Goal: Task Accomplishment & Management: Complete application form

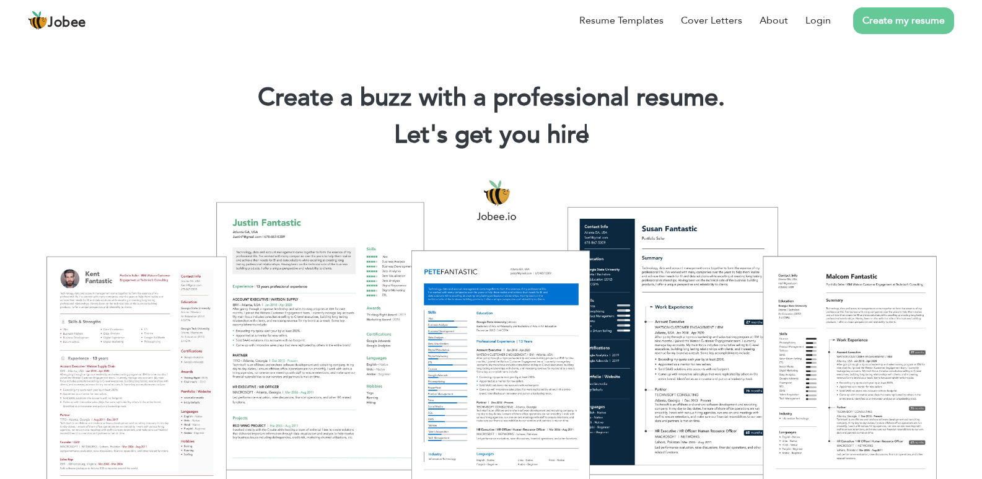
click at [868, 17] on link "Create my resume" at bounding box center [903, 20] width 101 height 27
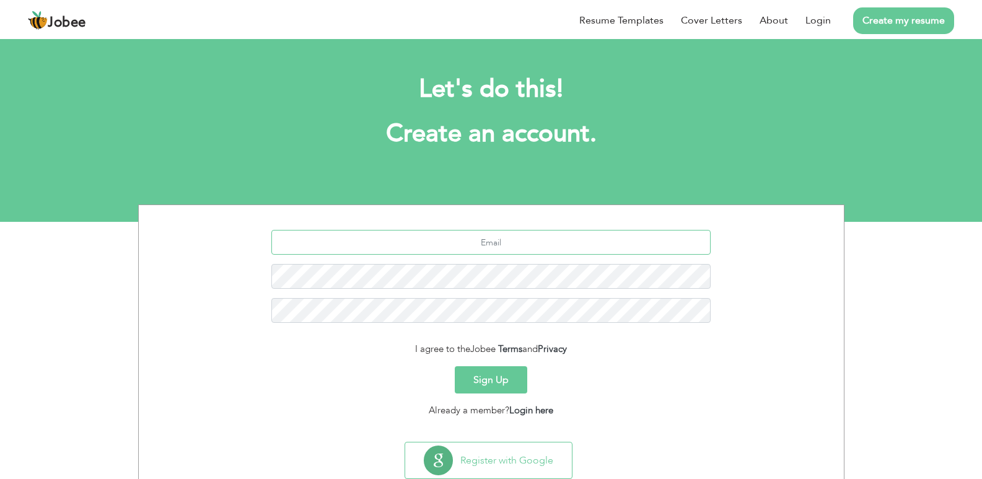
click at [480, 243] on input "text" at bounding box center [490, 242] width 439 height 25
click at [456, 242] on input "text" at bounding box center [490, 242] width 439 height 25
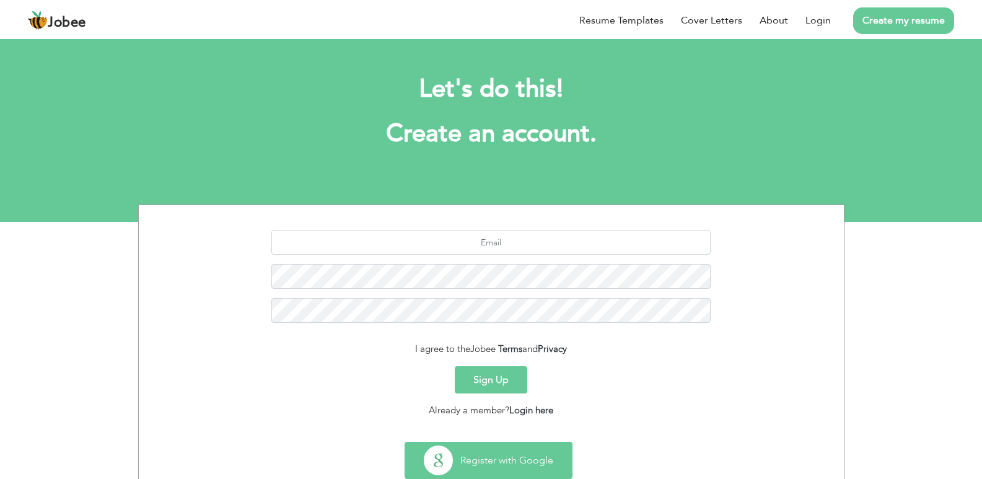
click at [497, 455] on button "Register with Google" at bounding box center [488, 460] width 167 height 36
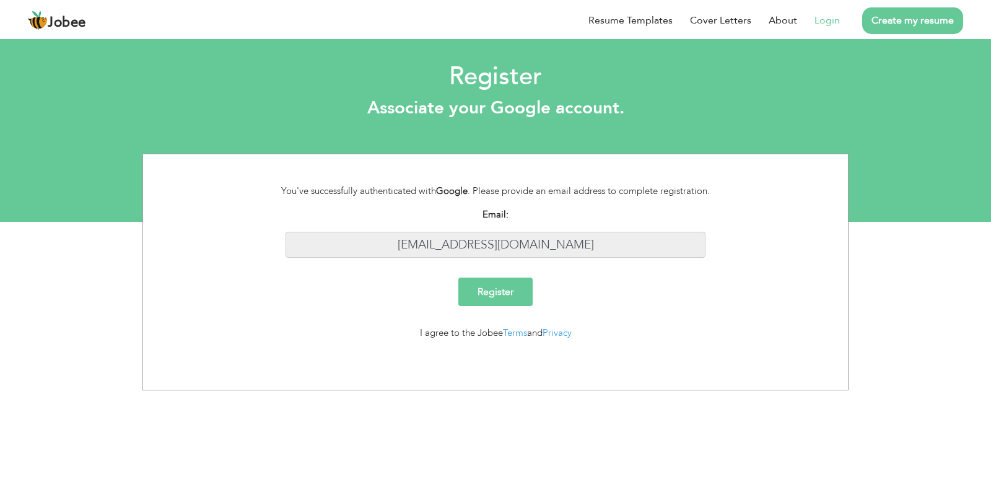
click at [479, 248] on input "[EMAIL_ADDRESS][DOMAIN_NAME]" at bounding box center [496, 245] width 421 height 27
click at [481, 247] on input "[EMAIL_ADDRESS][DOMAIN_NAME]" at bounding box center [496, 245] width 421 height 27
click at [499, 289] on input "Register" at bounding box center [495, 292] width 74 height 28
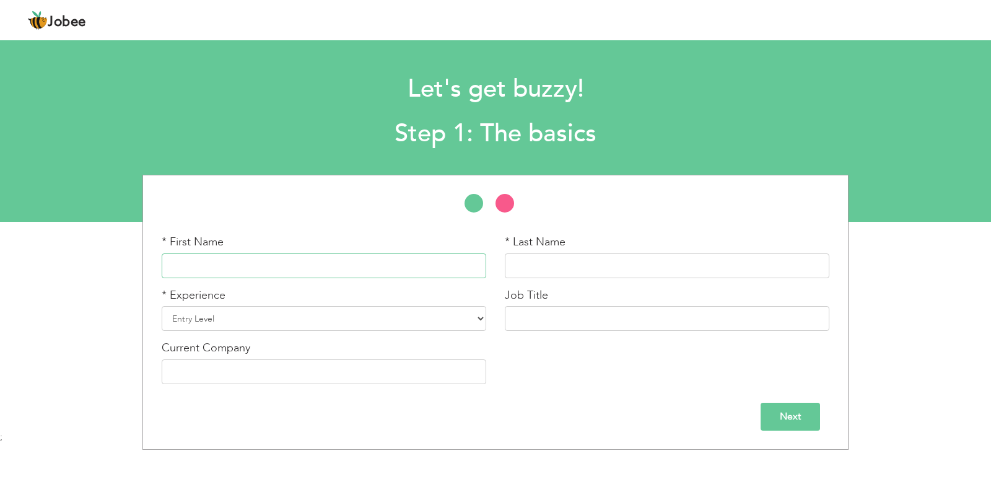
click at [223, 264] on input "text" at bounding box center [324, 265] width 325 height 25
type input "[PERSON_NAME]"
click at [540, 261] on input "text" at bounding box center [667, 265] width 325 height 25
type input "Baqi"
click at [462, 325] on select "Entry Level Less than 1 Year 1 Year 2 Years 3 Years 4 Years 5 Years 6 Years 7 Y…" at bounding box center [324, 318] width 325 height 25
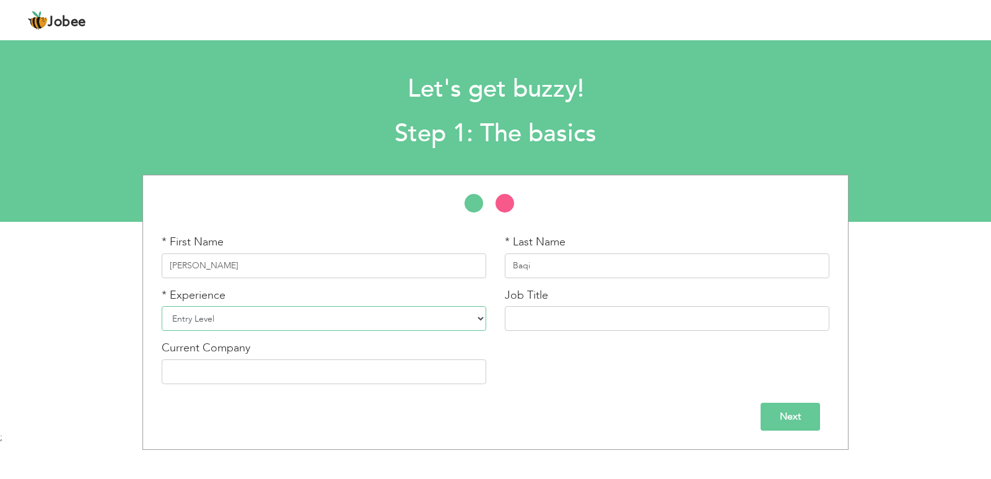
click at [462, 325] on select "Entry Level Less than 1 Year 1 Year 2 Years 3 Years 4 Years 5 Years 6 Years 7 Y…" at bounding box center [324, 318] width 325 height 25
select select "3"
click at [162, 306] on select "Entry Level Less than 1 Year 1 Year 2 Years 3 Years 4 Years 5 Years 6 Years 7 Y…" at bounding box center [324, 318] width 325 height 25
click at [576, 318] on input "text" at bounding box center [667, 318] width 325 height 25
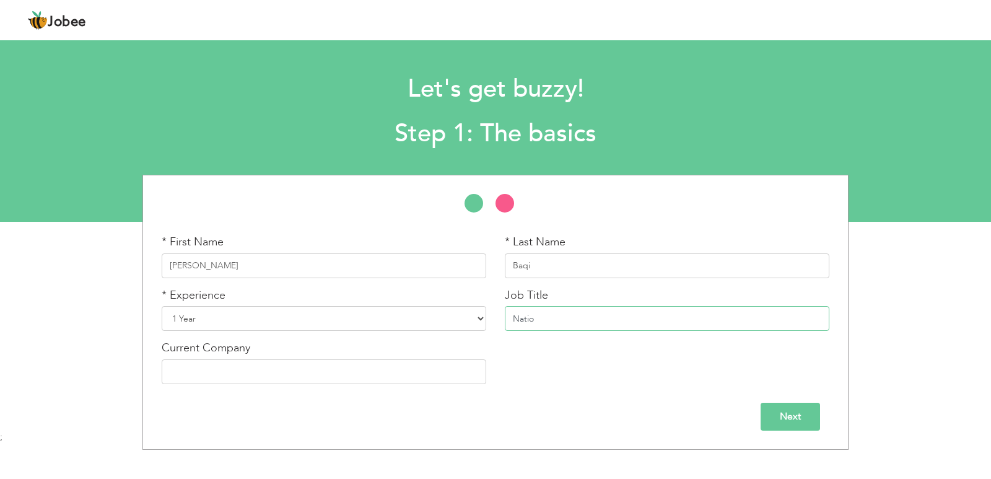
type input "Nation"
paste input "ckaging Department Worker – National Foods"
type input "Packaging Department Worker – National Foods"
click at [278, 375] on input "text" at bounding box center [324, 371] width 325 height 25
drag, startPoint x: 642, startPoint y: 317, endPoint x: 721, endPoint y: 312, distance: 79.5
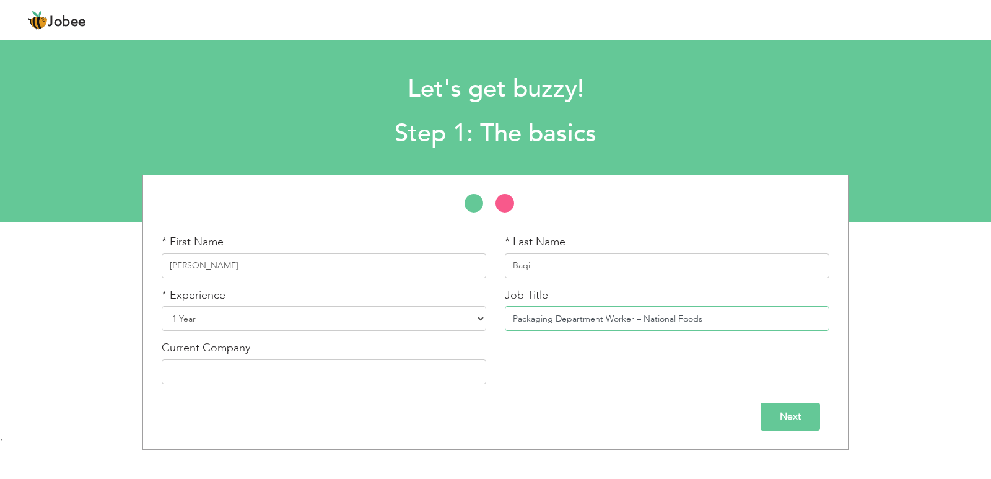
click at [721, 312] on input "Packaging Department Worker – National Foods" at bounding box center [667, 318] width 325 height 25
click at [296, 375] on input "text" at bounding box center [324, 371] width 325 height 25
paste input "National Foods"
type input "National Foods"
drag, startPoint x: 633, startPoint y: 318, endPoint x: 745, endPoint y: 318, distance: 111.5
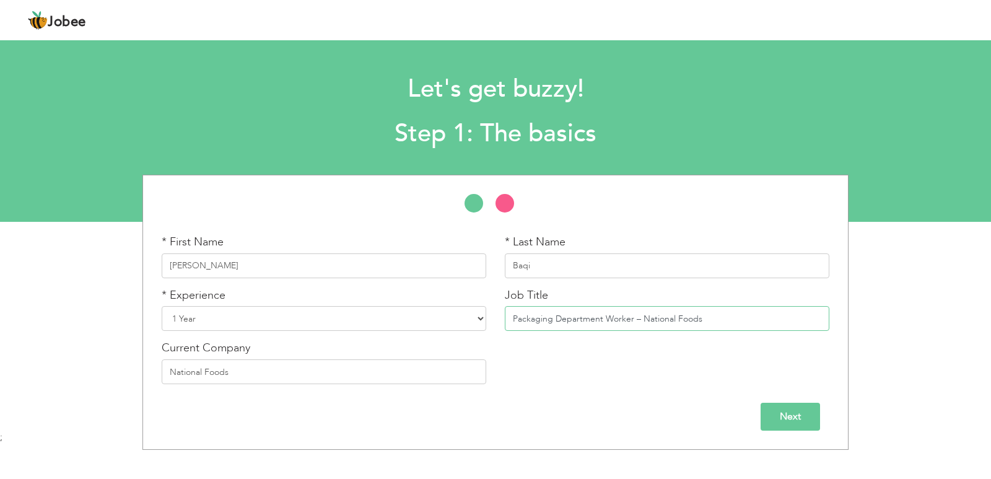
click at [745, 318] on input "Packaging Department Worker – National Foods" at bounding box center [667, 318] width 325 height 25
type input "Packaging Department Worker"
click at [796, 413] on input "Next" at bounding box center [790, 417] width 59 height 28
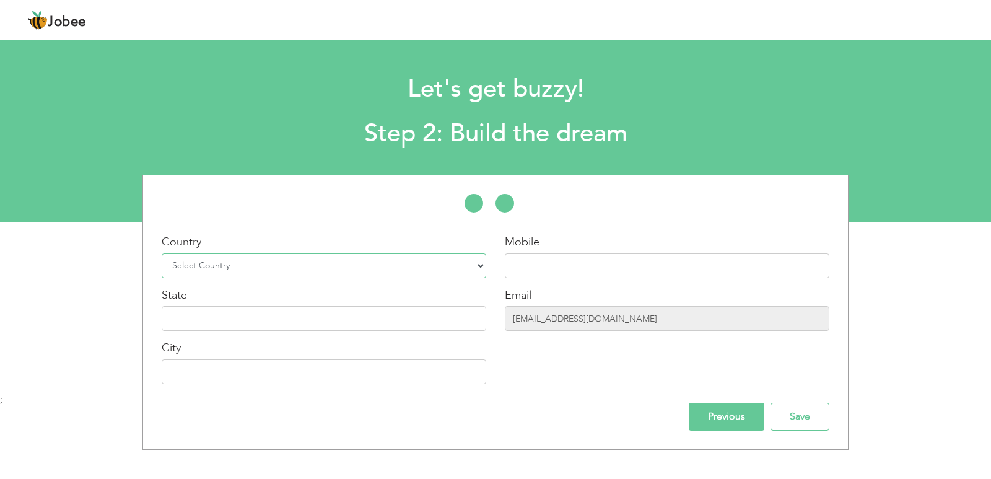
click at [439, 265] on select "Select Country Afghanistan Albania Algeria American Samoa Andorra Angola Anguil…" at bounding box center [324, 265] width 325 height 25
click at [439, 266] on select "Select Country Afghanistan Albania Algeria American Samoa Andorra Angola Anguil…" at bounding box center [324, 265] width 325 height 25
click at [473, 269] on select "Select Country Afghanistan Albania Algeria American Samoa Andorra Angola Anguil…" at bounding box center [324, 265] width 325 height 25
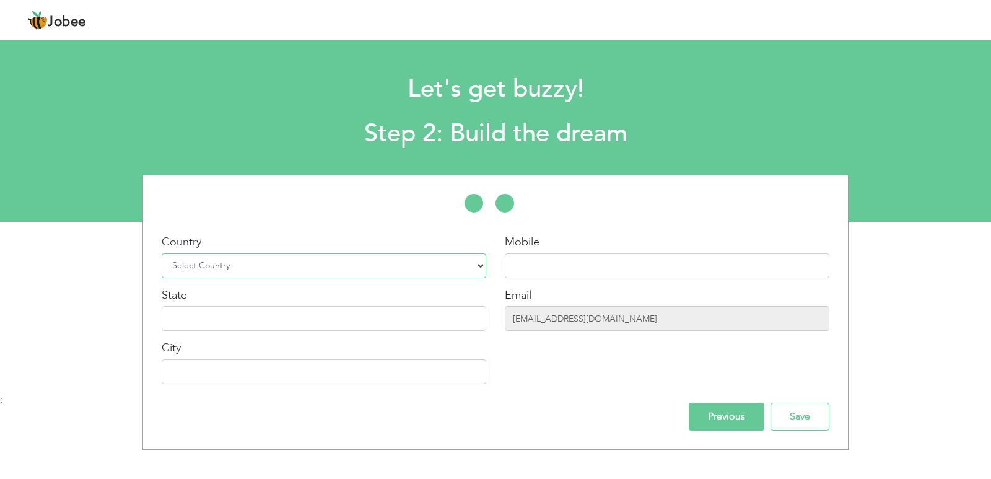
select select "166"
click at [162, 253] on select "Select Country Afghanistan Albania Algeria American Samoa Andorra Angola Anguil…" at bounding box center [324, 265] width 325 height 25
click at [528, 260] on input "text" at bounding box center [667, 265] width 325 height 25
type input "3"
click at [587, 317] on input "agent.mwin@gmail.com" at bounding box center [667, 318] width 325 height 25
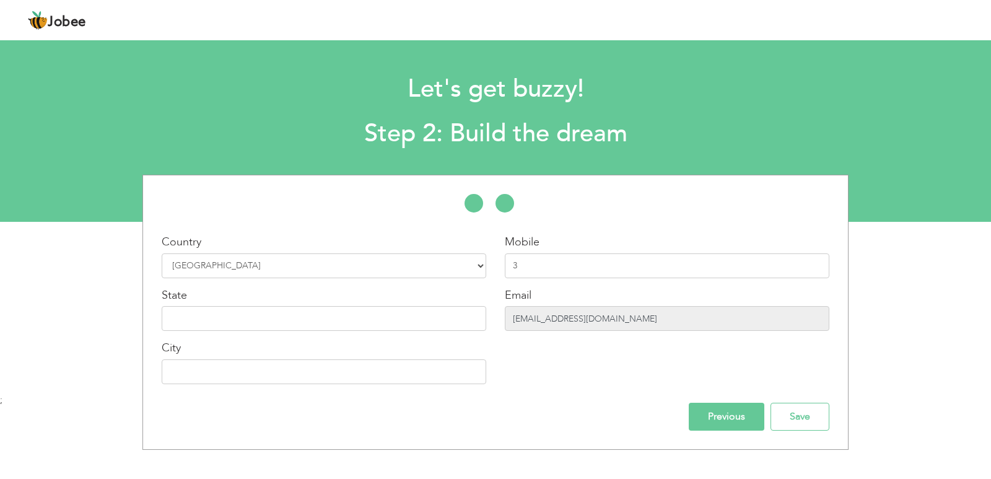
click at [587, 317] on input "agent.mwin@gmail.com" at bounding box center [667, 318] width 325 height 25
click at [654, 314] on input "agent.mwin@gmail.com" at bounding box center [667, 318] width 325 height 25
click at [643, 317] on input "agent.mwin@gmail.com" at bounding box center [667, 318] width 325 height 25
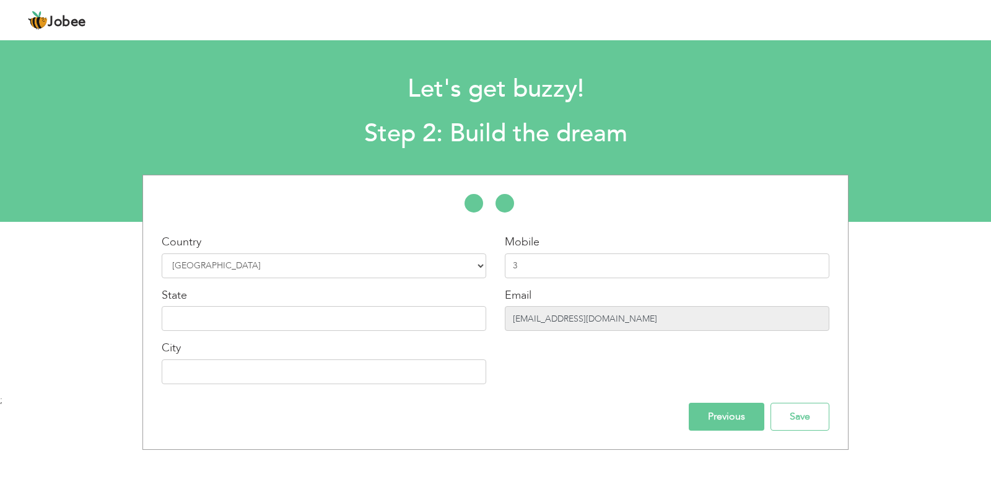
click at [643, 317] on input "agent.mwin@gmail.com" at bounding box center [667, 318] width 325 height 25
click at [546, 267] on input "3" at bounding box center [667, 265] width 325 height 25
type input "03277023162"
click at [261, 318] on input "text" at bounding box center [324, 318] width 325 height 25
type input "Sindh"
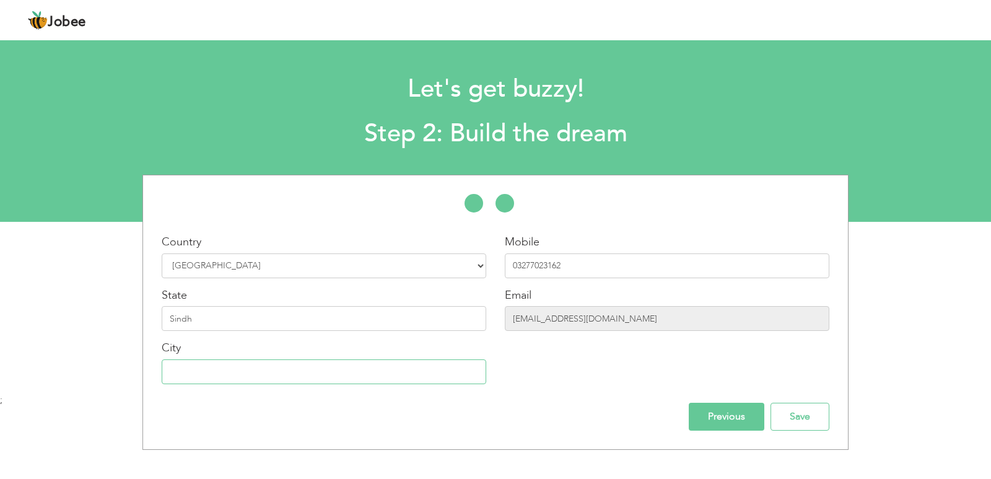
click at [266, 374] on input "text" at bounding box center [324, 371] width 325 height 25
type input "[GEOGRAPHIC_DATA]"
click at [816, 417] on input "Save" at bounding box center [800, 417] width 59 height 28
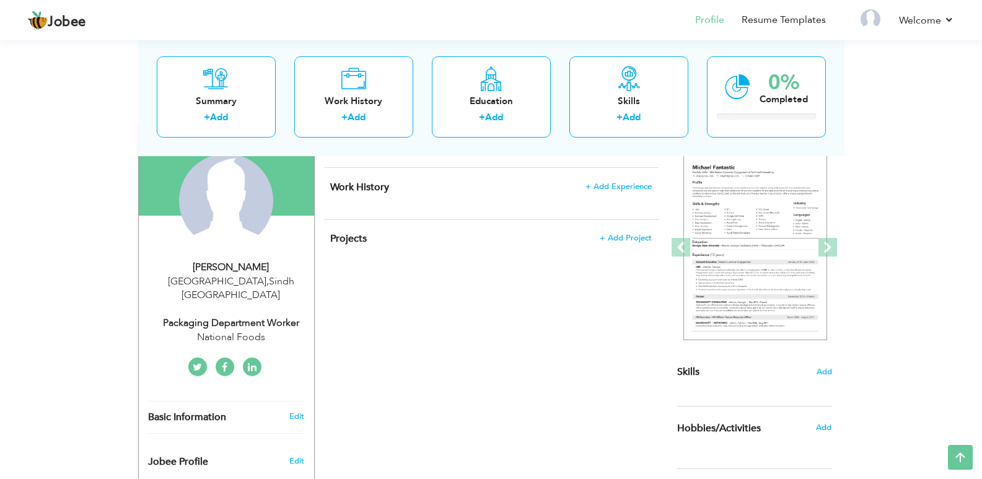
scroll to position [57, 0]
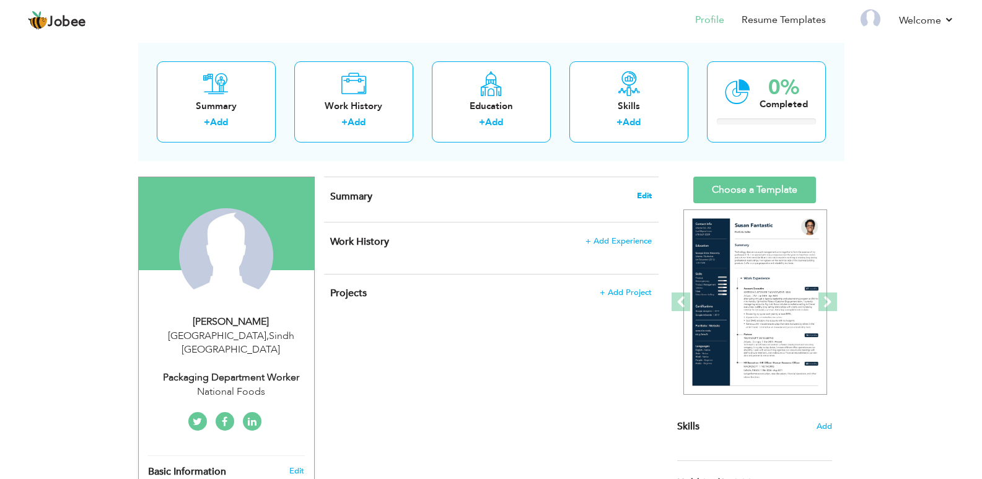
click at [642, 196] on span "Edit" at bounding box center [644, 195] width 15 height 9
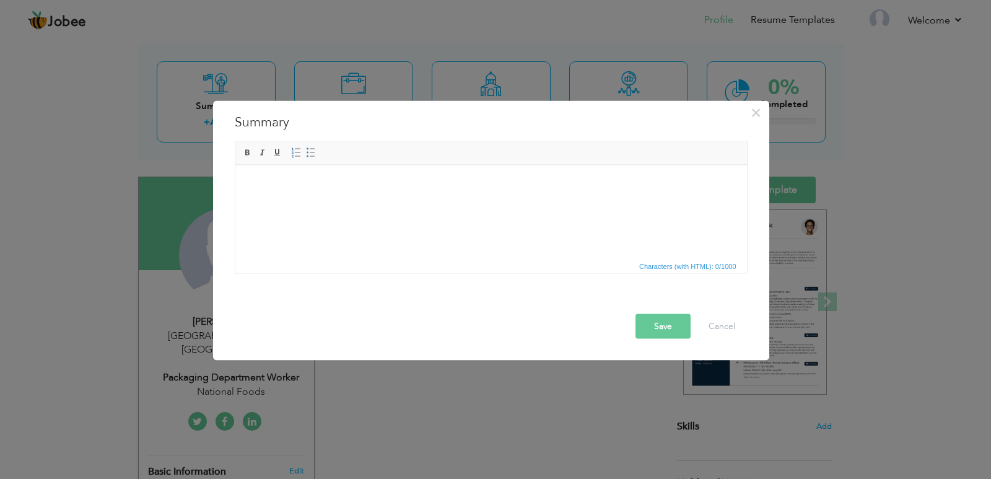
click at [331, 194] on html at bounding box center [491, 184] width 512 height 38
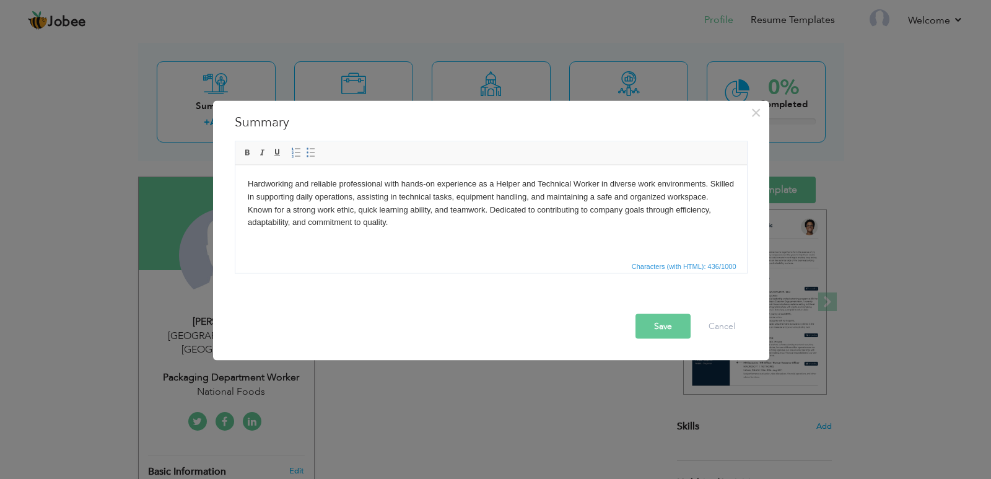
click at [667, 325] on button "Save" at bounding box center [663, 325] width 55 height 25
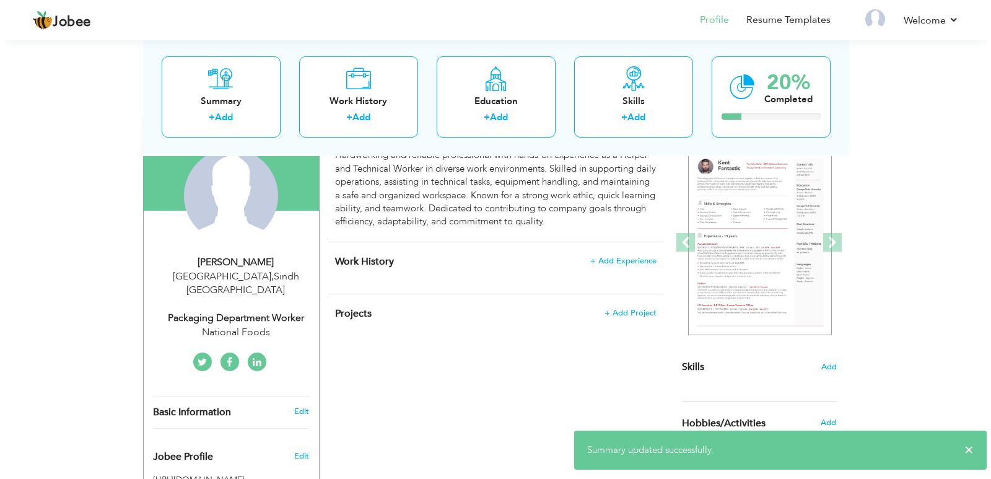
scroll to position [197, 0]
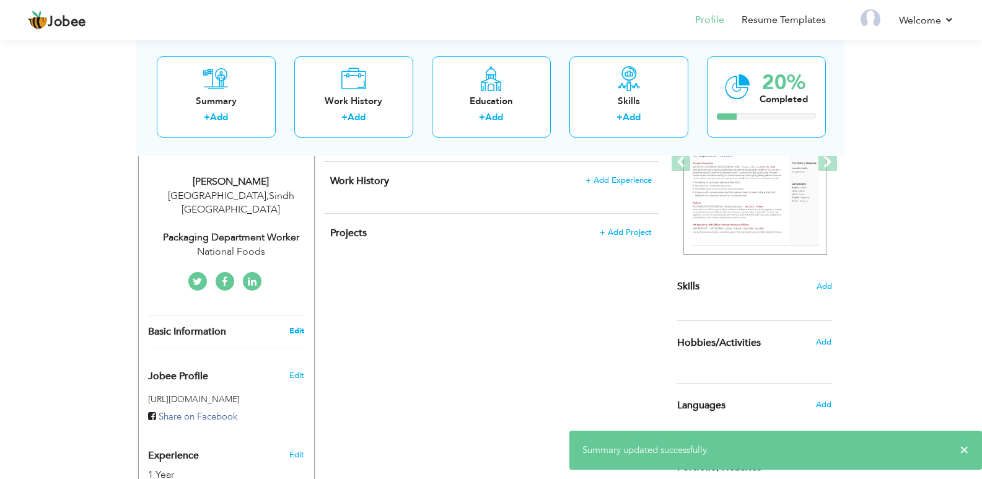
click at [299, 325] on link "Edit" at bounding box center [296, 330] width 15 height 11
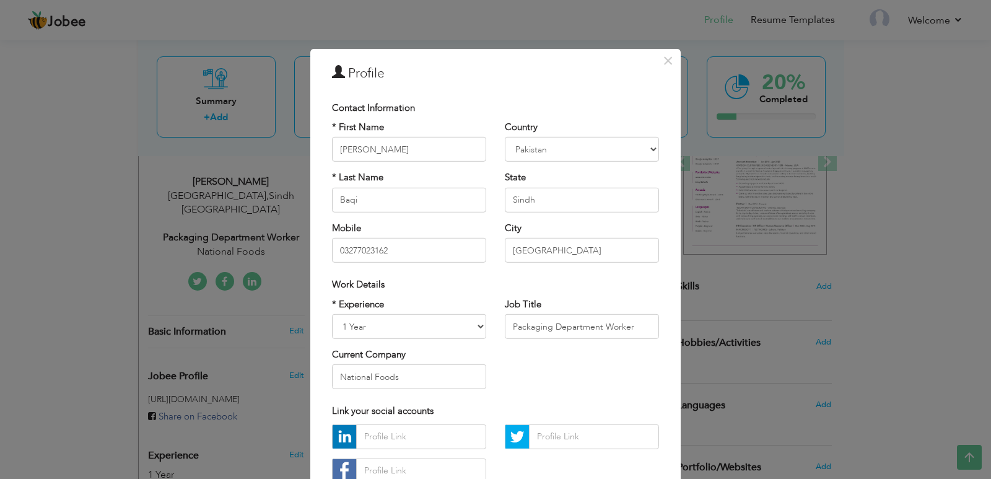
scroll to position [89, 0]
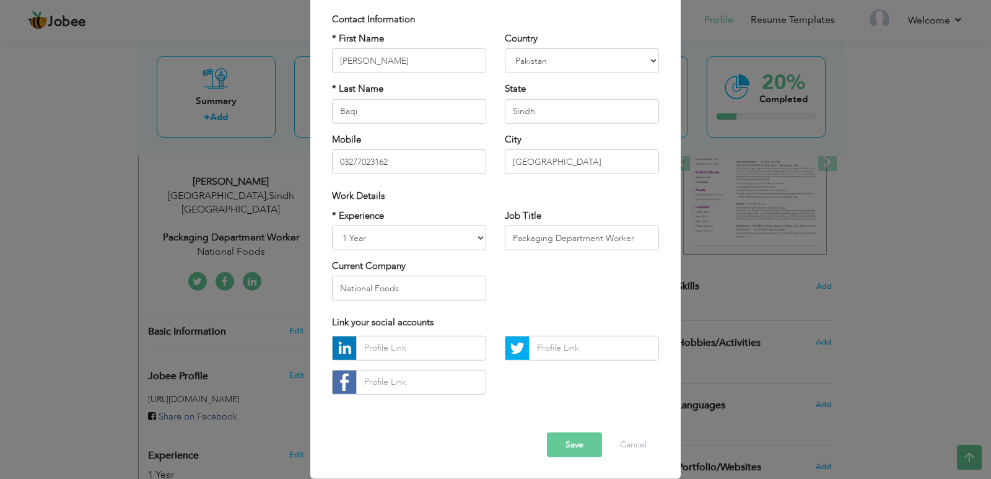
click at [567, 437] on button "Save" at bounding box center [574, 444] width 55 height 25
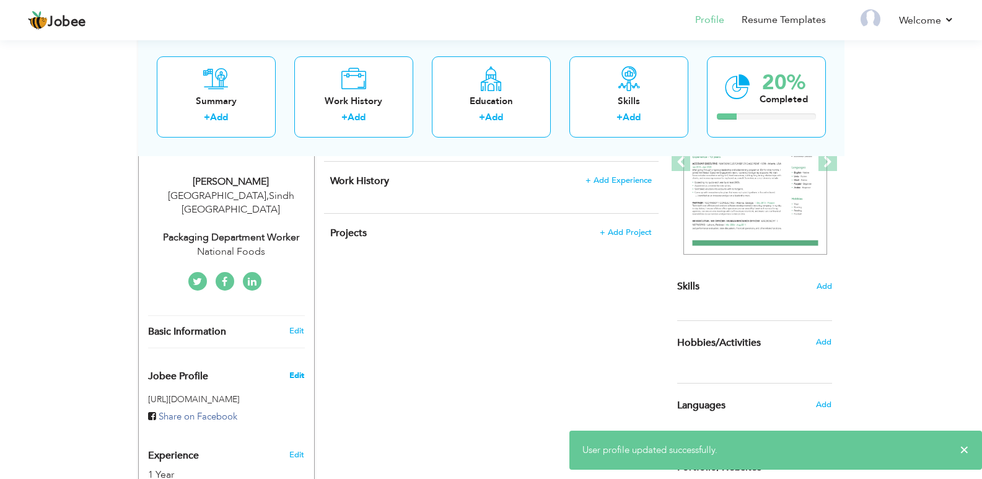
click at [303, 370] on span "Edit" at bounding box center [296, 375] width 15 height 11
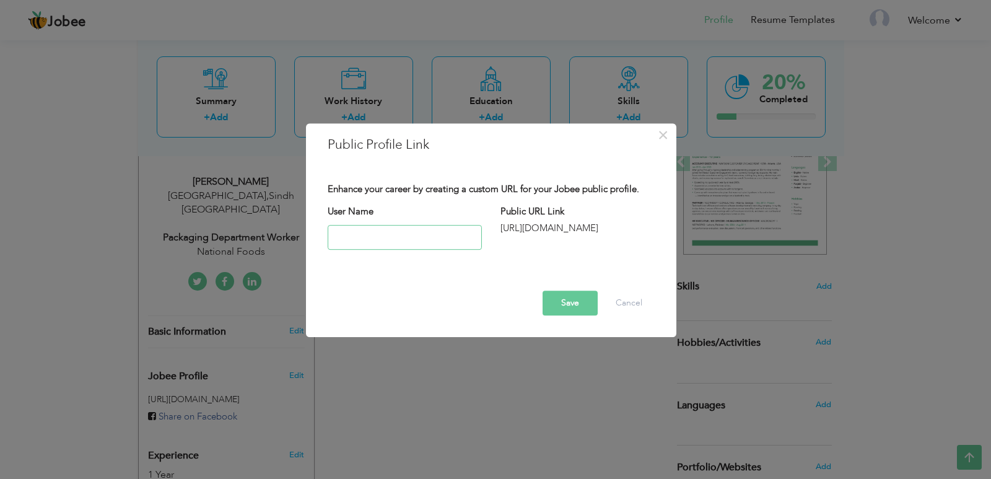
type input "A"
type input "AbdulBaqi"
click at [572, 305] on button "Save" at bounding box center [570, 303] width 55 height 25
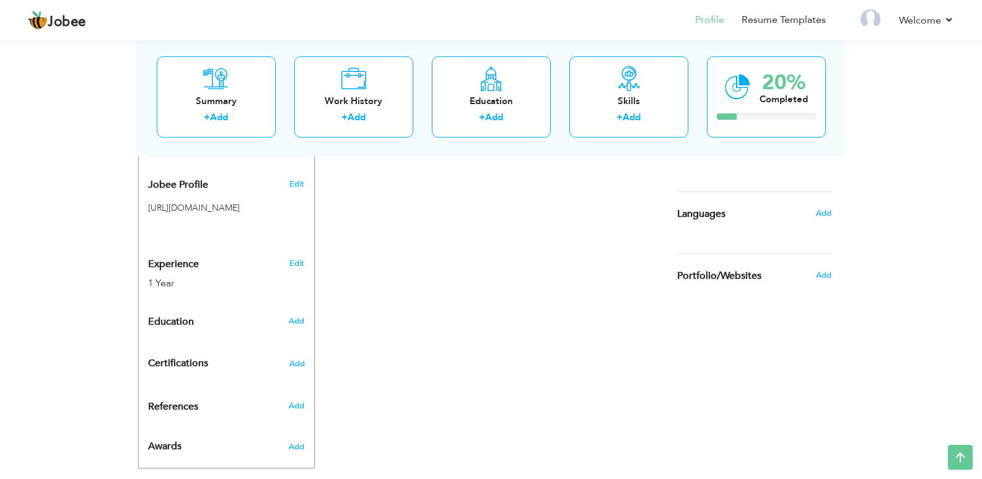
scroll to position [396, 0]
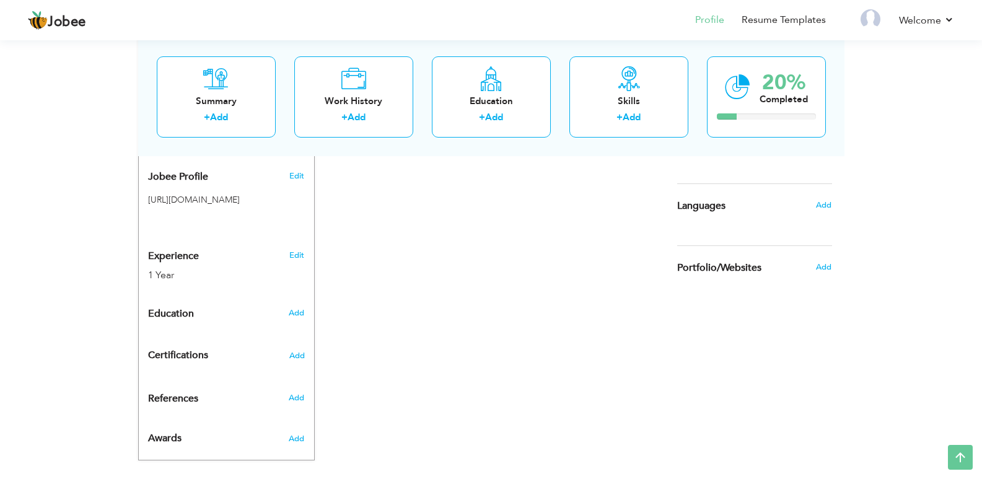
click at [287, 301] on div "Add" at bounding box center [298, 313] width 29 height 24
radio input "true"
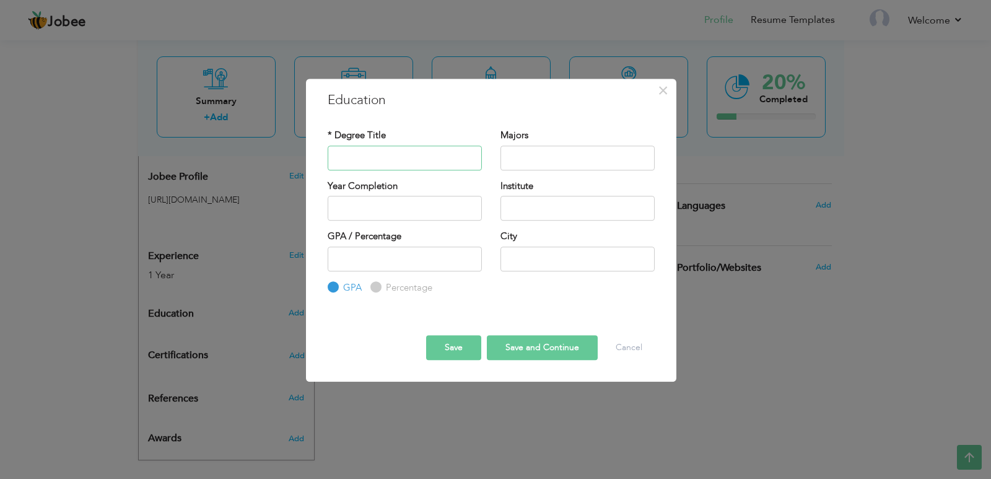
click at [404, 163] on input "text" at bounding box center [405, 158] width 154 height 25
type input "i"
type input "Intermediate"
click at [513, 162] on input "text" at bounding box center [577, 158] width 154 height 25
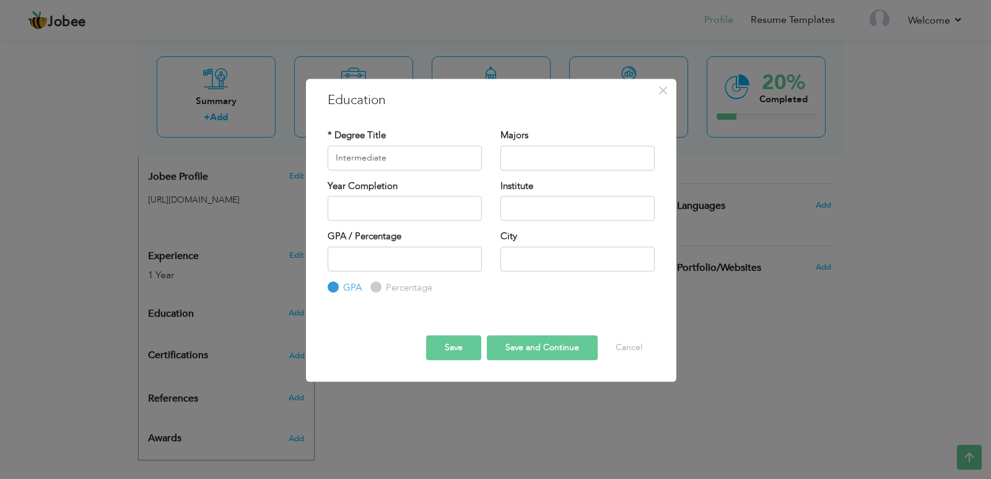
click at [515, 134] on label "Majors" at bounding box center [514, 135] width 28 height 13
click at [515, 155] on input "text" at bounding box center [577, 158] width 154 height 25
type input "Medical"
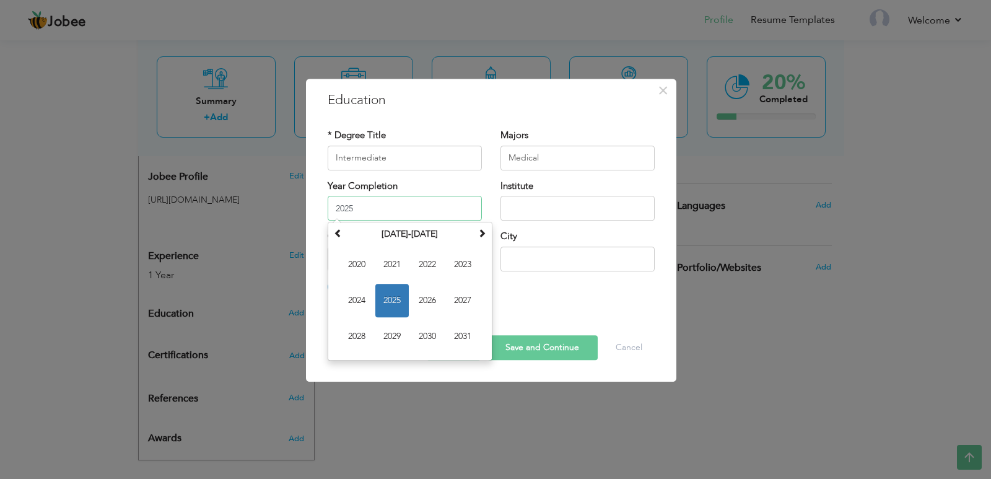
click at [392, 207] on input "2025" at bounding box center [405, 208] width 154 height 25
click at [392, 265] on span "2021" at bounding box center [391, 264] width 33 height 33
type input "2021"
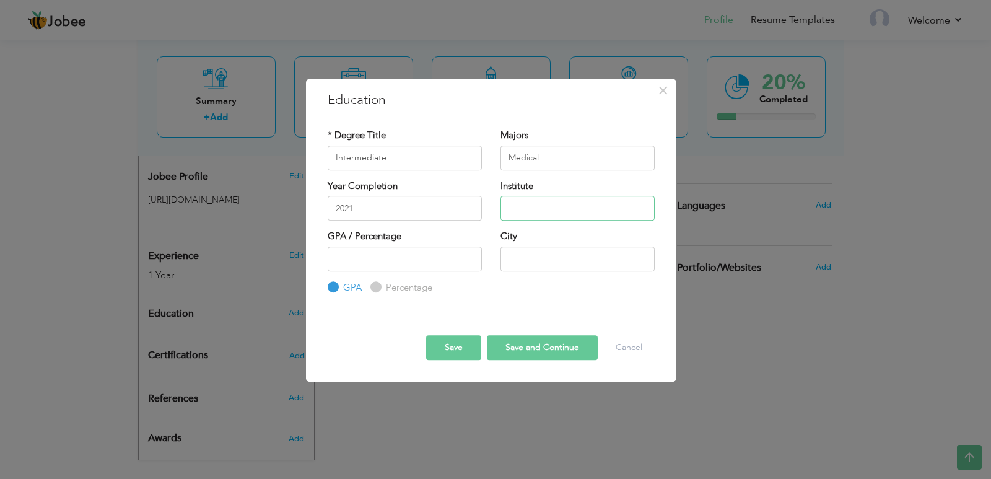
click at [549, 202] on input "text" at bounding box center [577, 208] width 154 height 25
type input "GDC Karondhe"
click at [557, 251] on input "text" at bounding box center [577, 259] width 154 height 25
click at [350, 264] on input "number" at bounding box center [405, 259] width 154 height 25
click at [383, 289] on label "Percentage" at bounding box center [408, 287] width 50 height 13
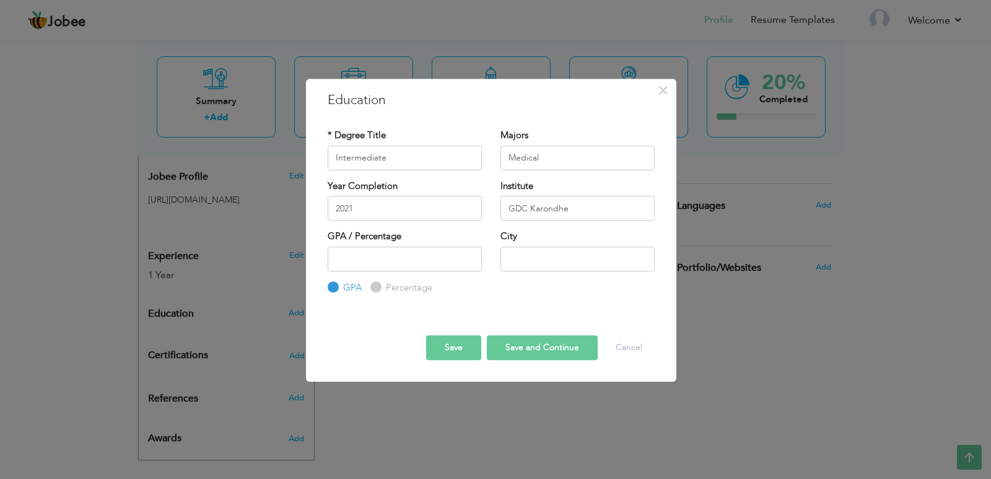
click at [378, 289] on input "Percentage" at bounding box center [374, 287] width 8 height 8
radio input "true"
click at [382, 258] on input "number" at bounding box center [405, 259] width 154 height 25
paste input "75"
type input "75"
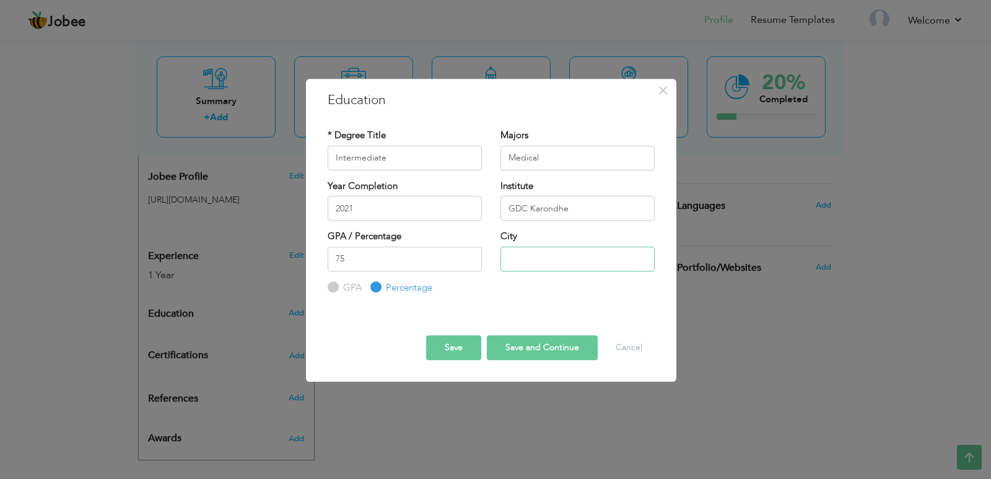
click at [573, 260] on input "text" at bounding box center [577, 259] width 154 height 25
click at [528, 259] on input "Pakkachang" at bounding box center [577, 259] width 154 height 25
click at [559, 261] on input "Pacca chang" at bounding box center [577, 259] width 154 height 25
type input "Pacca chang"
click at [523, 352] on button "Save and Continue" at bounding box center [542, 347] width 111 height 25
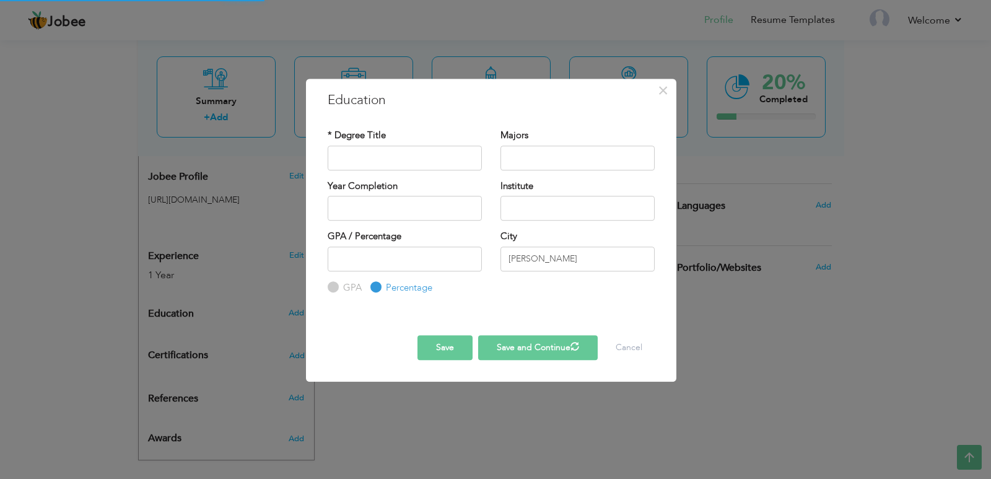
radio input "true"
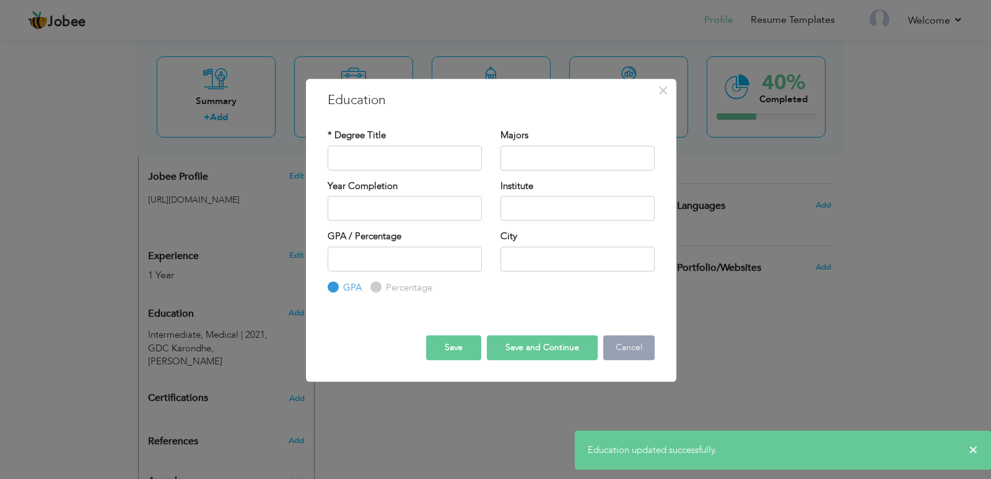
click at [645, 349] on button "Cancel" at bounding box center [628, 347] width 51 height 25
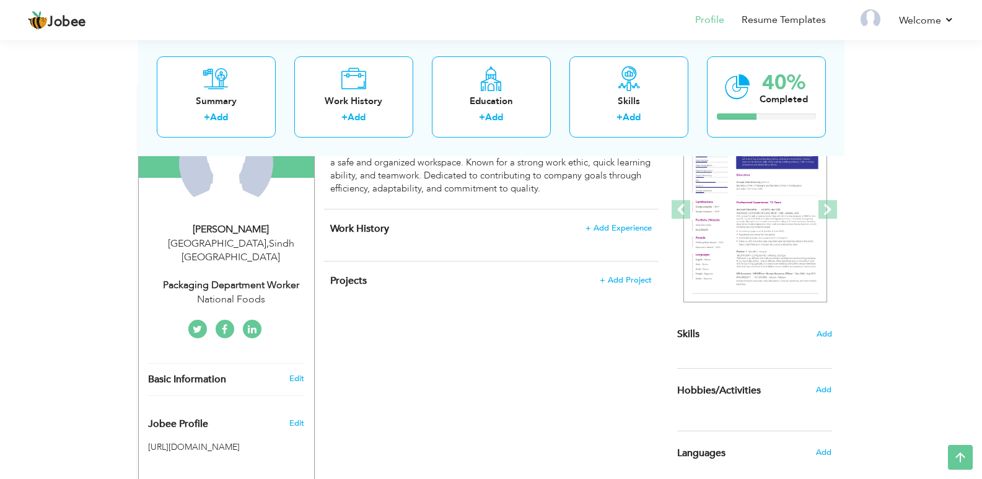
scroll to position [146, 0]
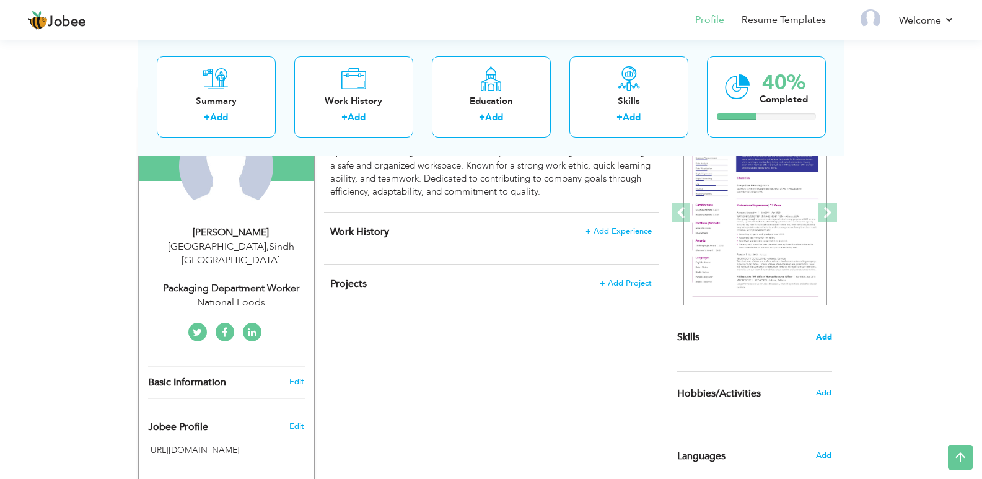
click at [821, 337] on span "Add" at bounding box center [824, 337] width 16 height 12
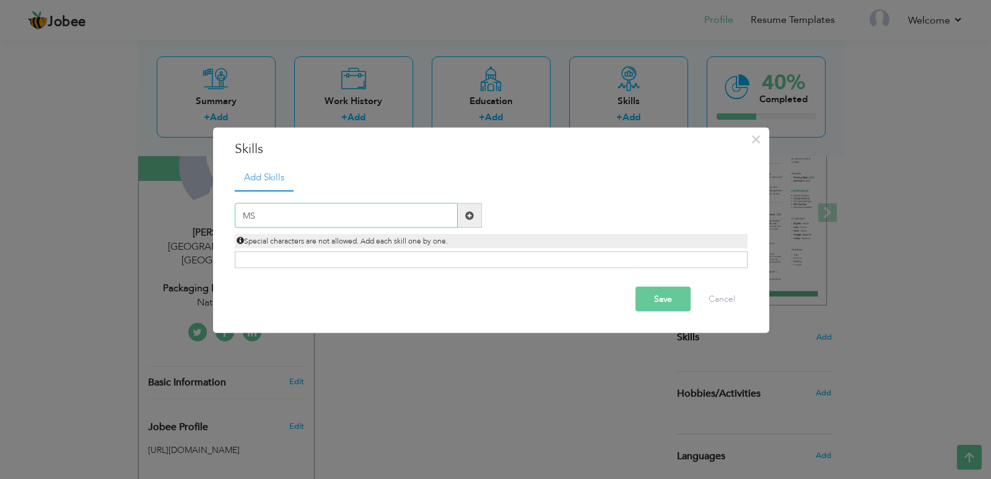
type input "M"
type input "MS Office"
click at [470, 224] on span at bounding box center [470, 215] width 24 height 25
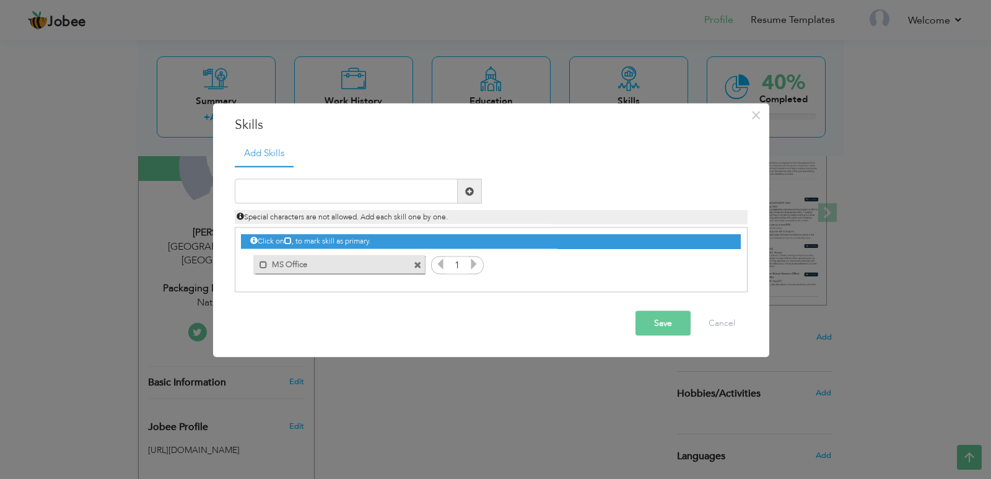
click at [470, 264] on icon at bounding box center [473, 263] width 11 height 11
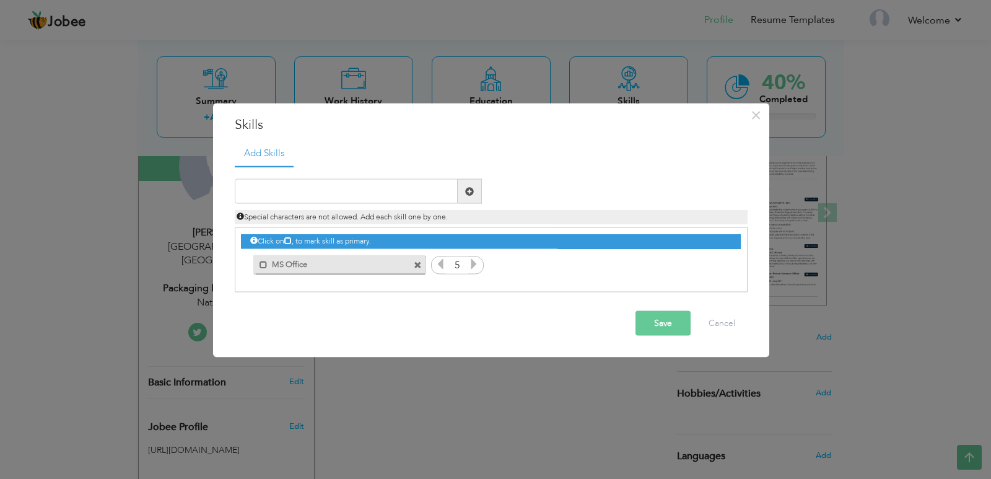
click at [470, 264] on icon at bounding box center [473, 263] width 11 height 11
click at [357, 185] on input "text" at bounding box center [346, 191] width 223 height 25
type input "Computer Operator"
click at [470, 192] on span at bounding box center [469, 190] width 9 height 9
click at [719, 265] on icon at bounding box center [716, 263] width 11 height 11
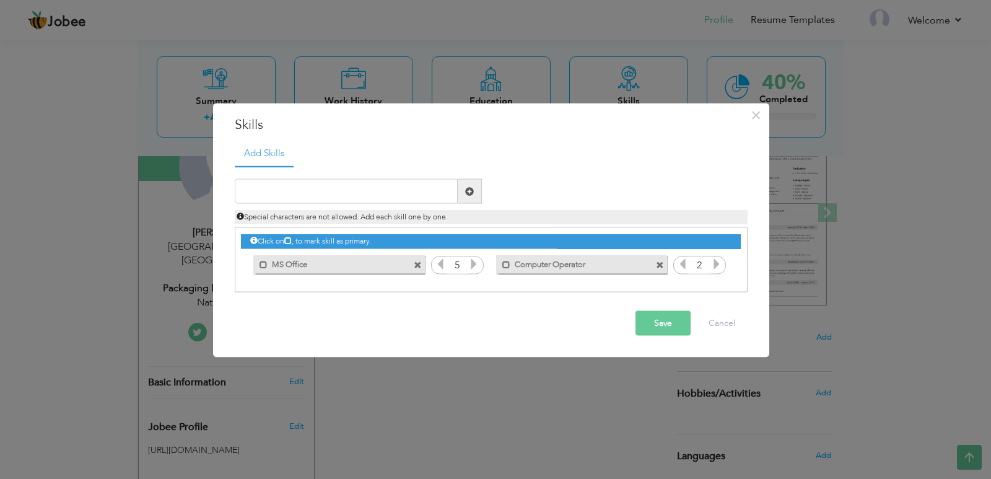
click at [719, 265] on icon at bounding box center [716, 263] width 11 height 11
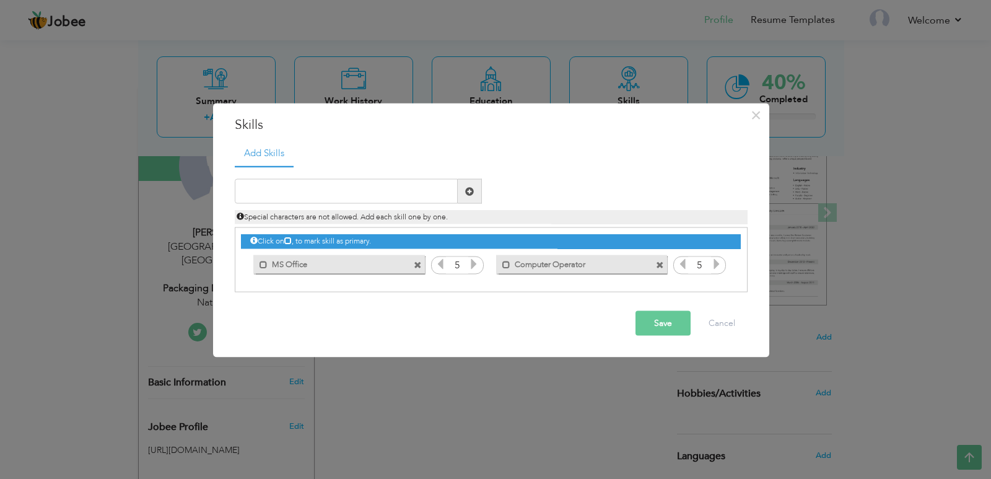
click at [719, 265] on icon at bounding box center [716, 263] width 11 height 11
click at [665, 324] on button "Save" at bounding box center [663, 323] width 55 height 25
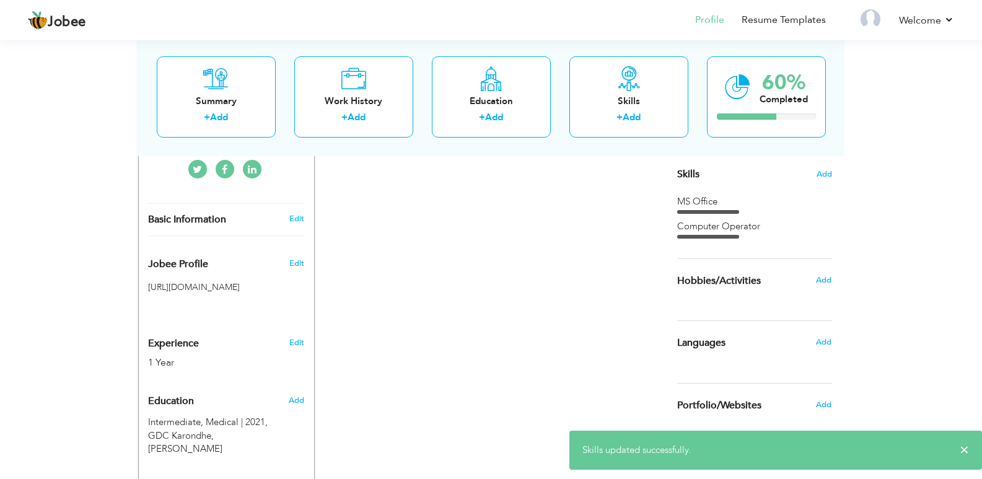
scroll to position [329, 0]
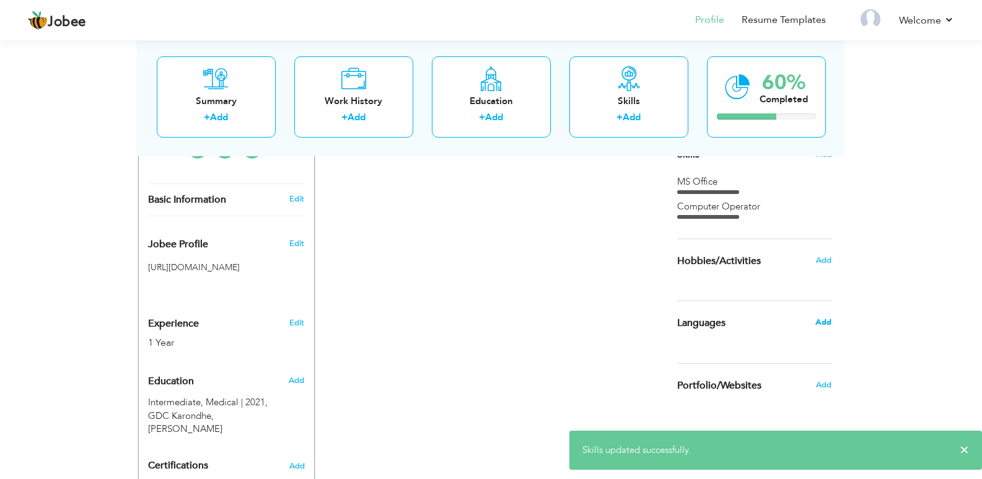
click at [826, 319] on span "Add" at bounding box center [823, 322] width 16 height 11
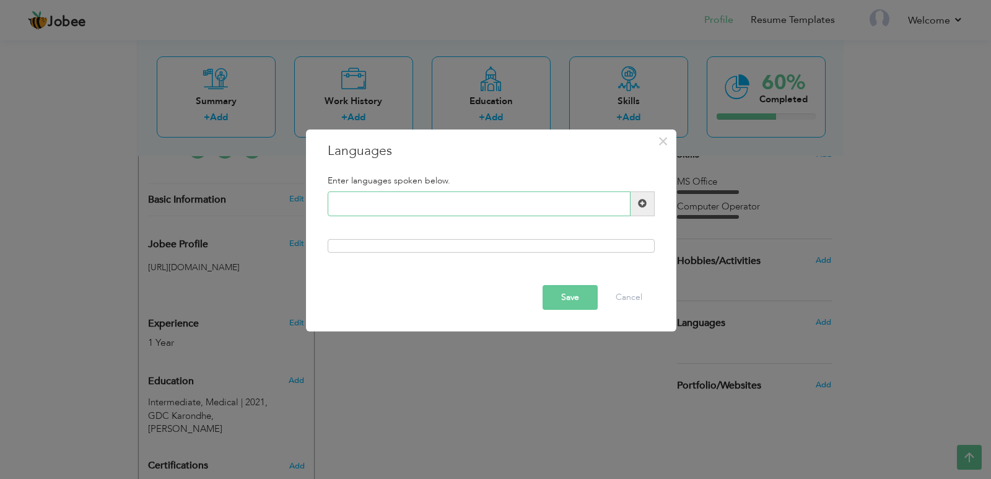
click at [437, 199] on input "text" at bounding box center [479, 203] width 303 height 25
type input "Urdu"
click at [642, 205] on span at bounding box center [642, 203] width 9 height 9
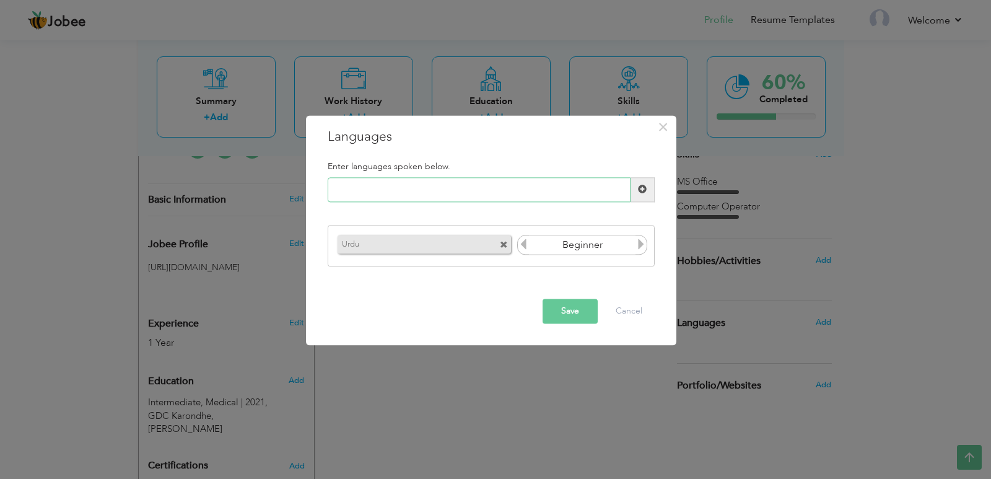
click at [447, 190] on input "text" at bounding box center [479, 189] width 303 height 25
type input "Sindhi"
click at [634, 196] on span at bounding box center [643, 189] width 24 height 25
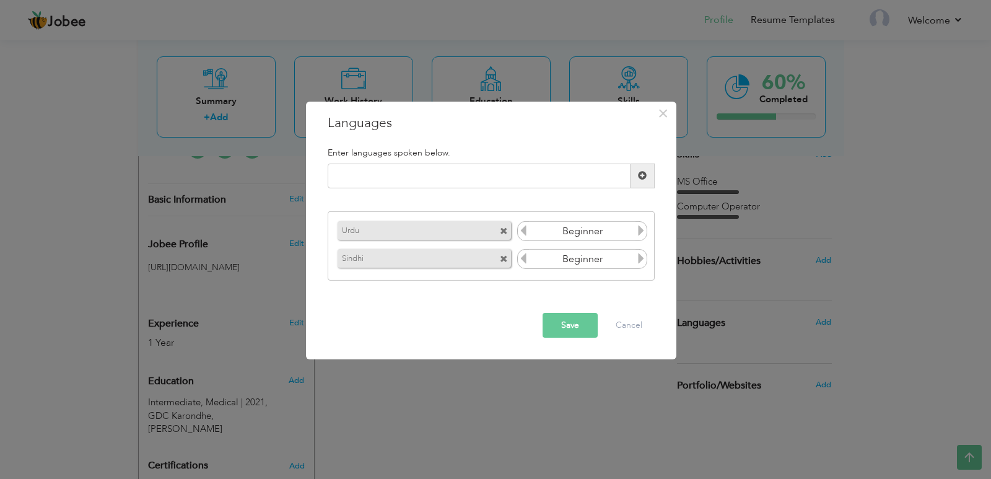
click at [644, 230] on icon at bounding box center [641, 230] width 11 height 11
click at [640, 253] on icon at bounding box center [641, 258] width 11 height 11
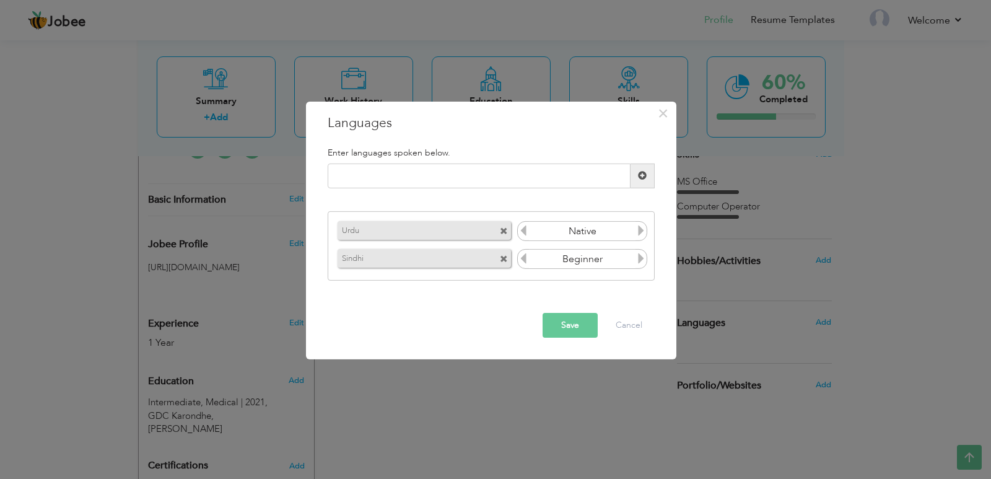
click at [640, 253] on icon at bounding box center [641, 258] width 11 height 11
click at [528, 173] on input "text" at bounding box center [479, 176] width 303 height 25
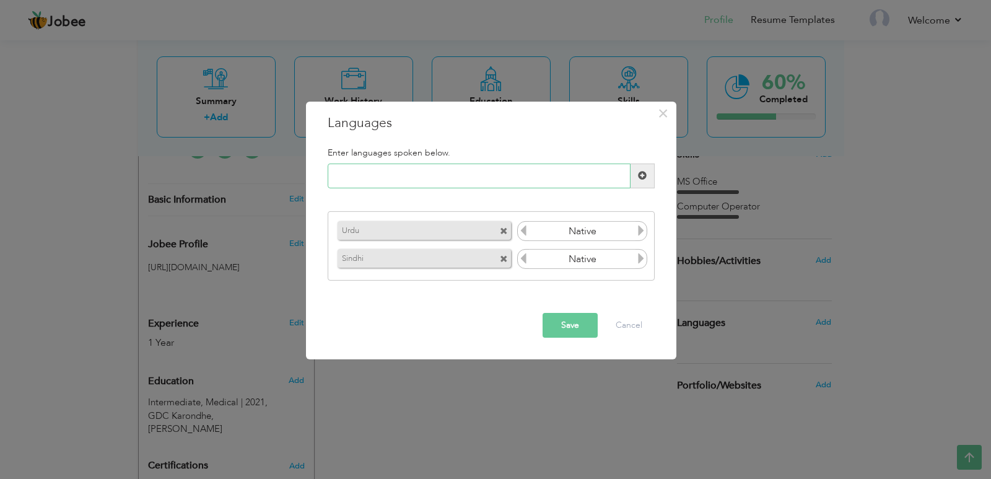
click at [468, 177] on input "text" at bounding box center [479, 176] width 303 height 25
type input "English"
click at [648, 177] on span at bounding box center [643, 176] width 24 height 25
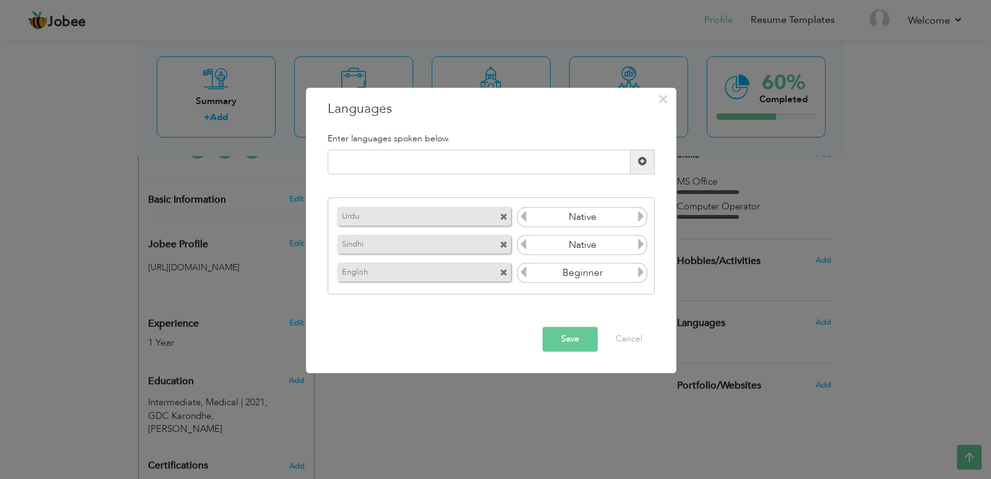
click at [632, 217] on input "Beginner" at bounding box center [582, 217] width 107 height 19
click at [640, 219] on icon at bounding box center [641, 216] width 11 height 11
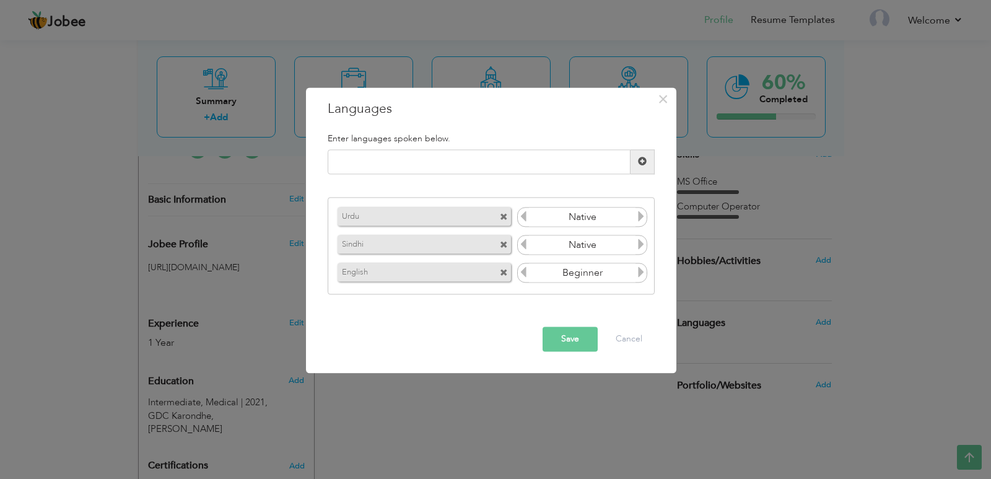
click at [634, 217] on input "Beginner" at bounding box center [582, 217] width 107 height 19
click at [584, 230] on div "Urdu Beginner Sindhi Beginner English Beginner" at bounding box center [491, 246] width 327 height 97
click at [640, 215] on icon at bounding box center [641, 216] width 11 height 11
click at [641, 215] on icon at bounding box center [641, 216] width 11 height 11
click at [640, 274] on icon at bounding box center [641, 272] width 11 height 11
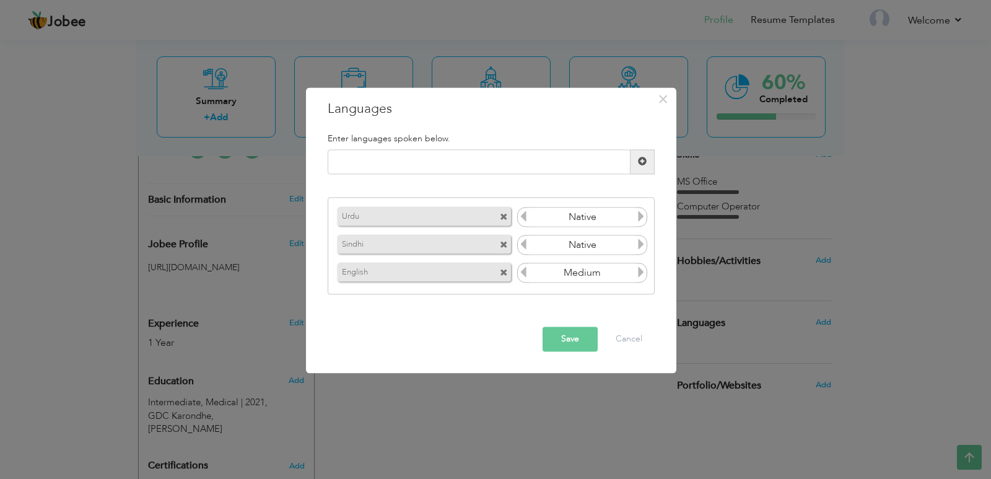
click at [640, 274] on icon at bounding box center [641, 272] width 11 height 11
click at [523, 271] on icon at bounding box center [523, 272] width 11 height 11
click at [579, 338] on button "Save" at bounding box center [570, 338] width 55 height 25
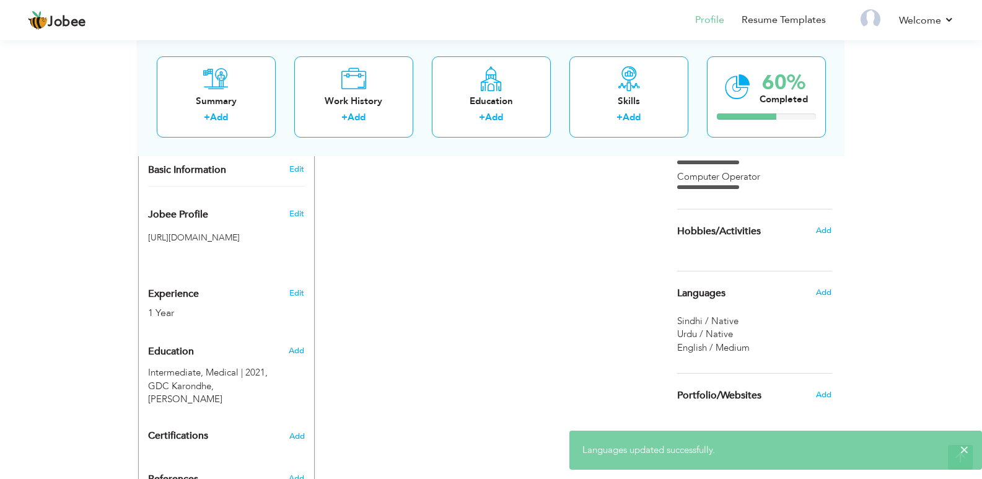
scroll to position [351, 0]
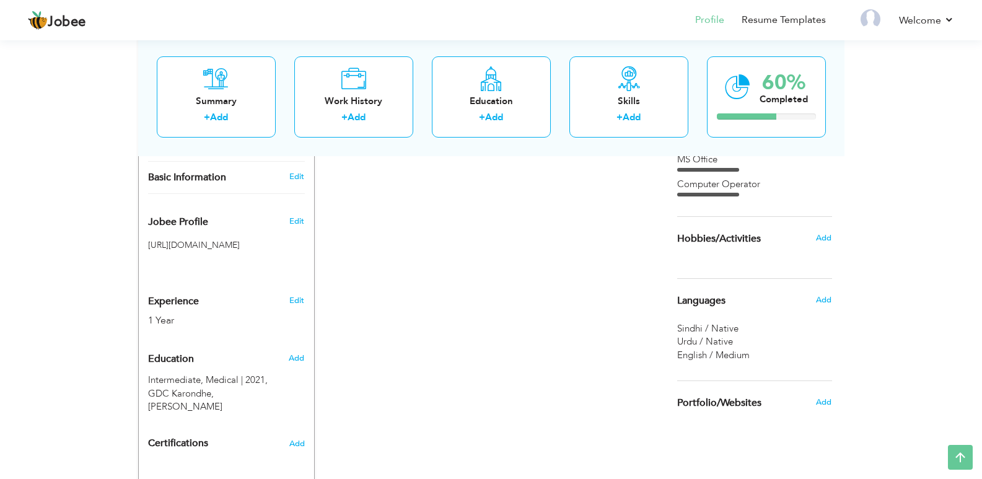
click at [831, 236] on h6 "Add" at bounding box center [823, 237] width 15 height 11
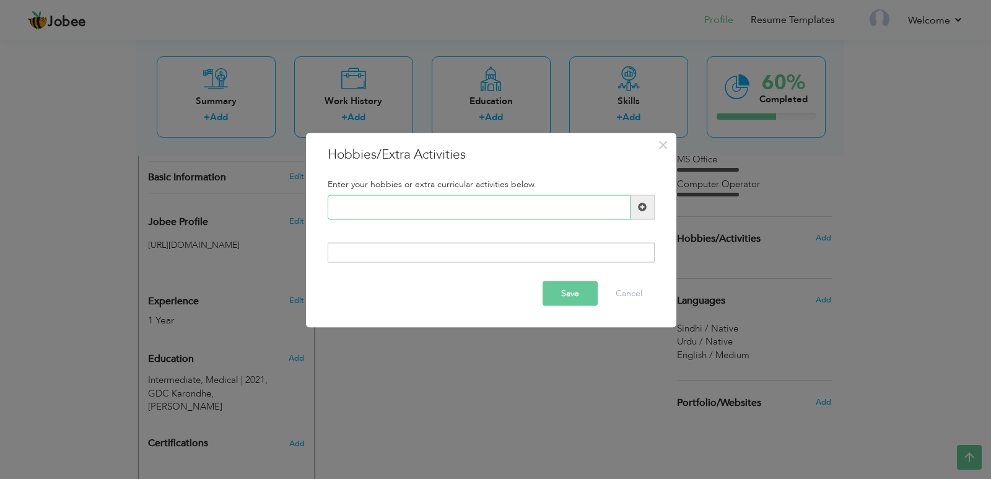
click at [411, 202] on input "text" at bounding box center [479, 206] width 303 height 25
type input "Cricket"
click at [650, 212] on span at bounding box center [643, 206] width 24 height 25
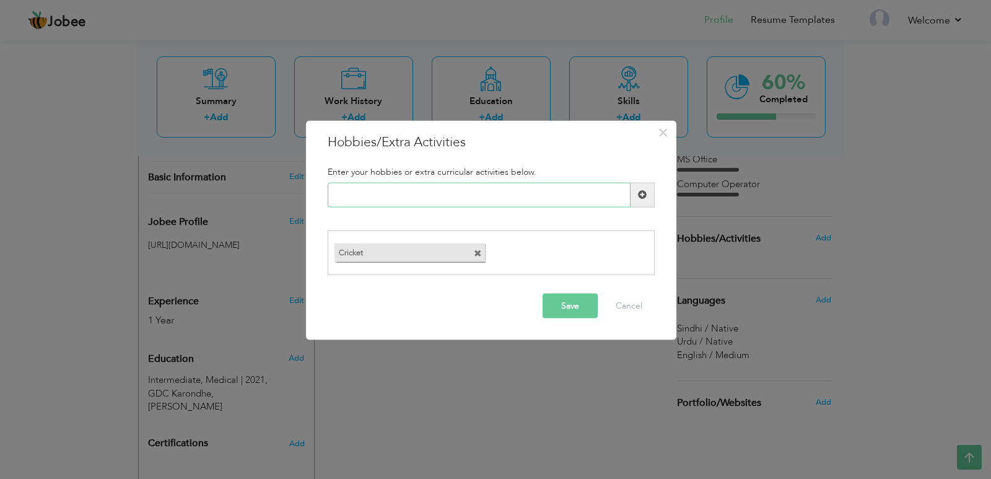
click at [475, 201] on input "text" at bounding box center [479, 194] width 303 height 25
type input "Writer"
click at [570, 313] on button "Save" at bounding box center [570, 306] width 55 height 25
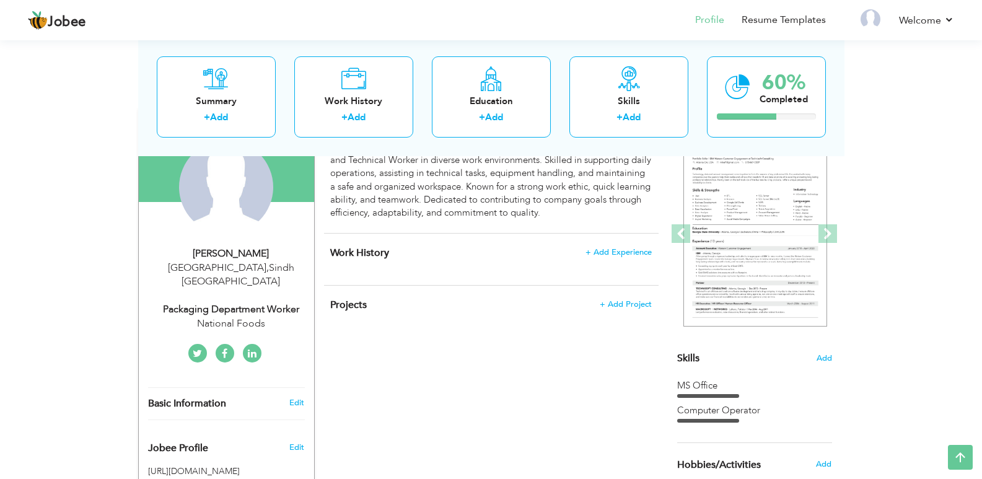
scroll to position [60, 0]
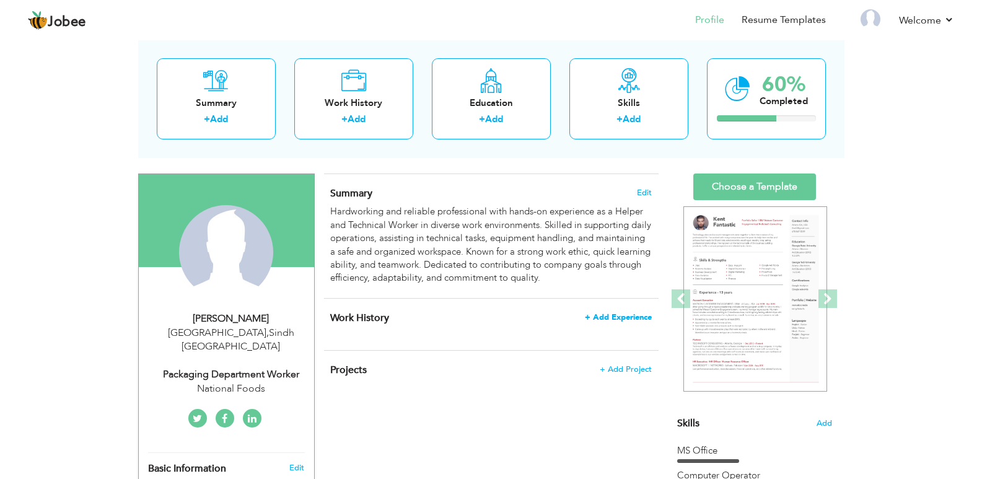
click at [637, 319] on span "+ Add Experience" at bounding box center [618, 317] width 67 height 9
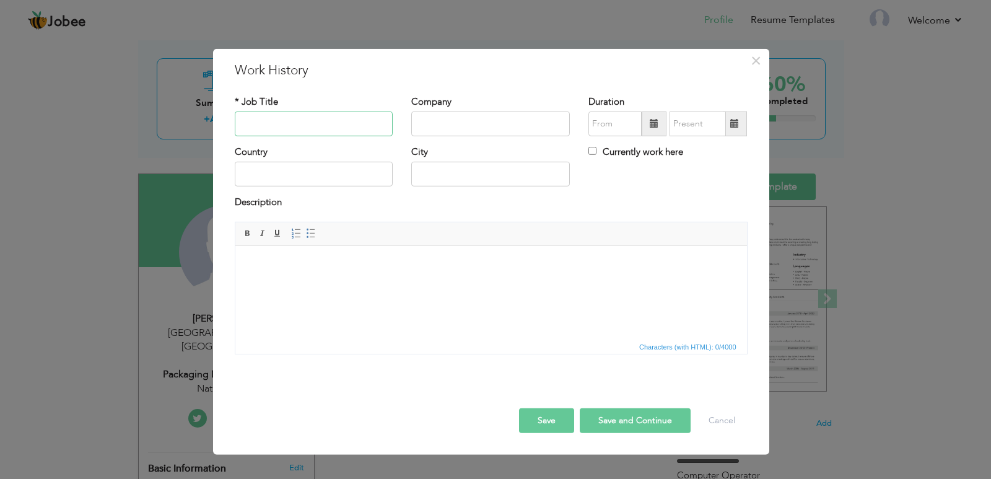
click at [263, 124] on input "text" at bounding box center [314, 123] width 159 height 25
click at [312, 170] on input "text" at bounding box center [314, 174] width 159 height 25
click at [328, 125] on input "text" at bounding box center [314, 123] width 159 height 25
click at [457, 121] on input "text" at bounding box center [490, 123] width 159 height 25
click at [276, 123] on input "text" at bounding box center [314, 123] width 159 height 25
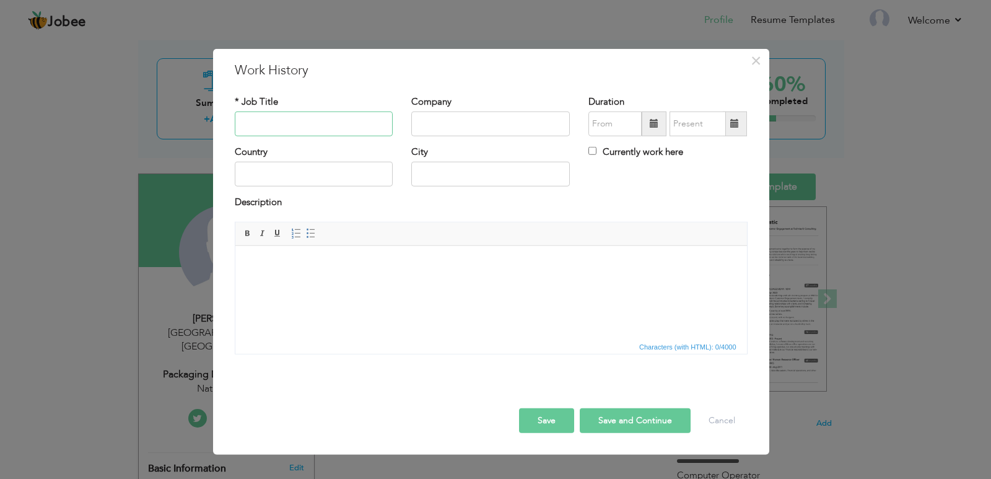
paste input "Packaging Department Worker"
type input "Packaging Department Worker"
click at [325, 283] on html at bounding box center [491, 264] width 512 height 38
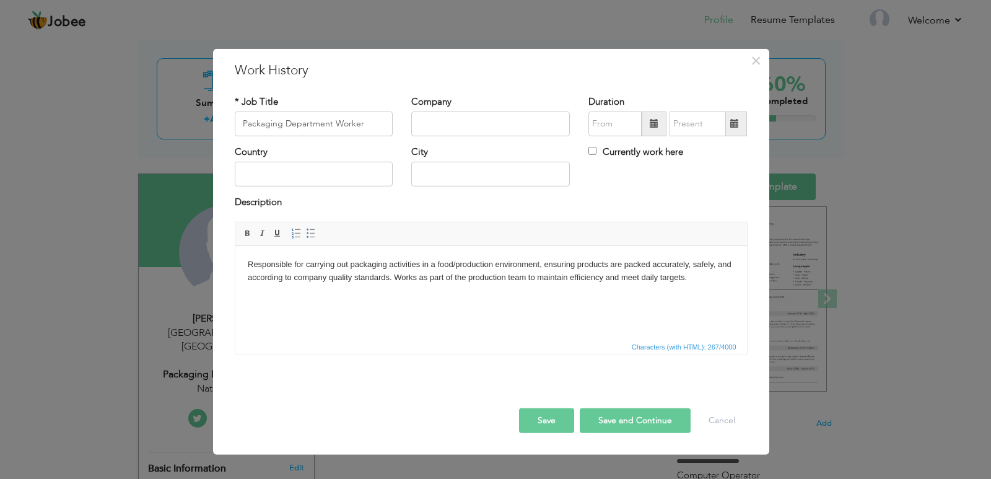
click at [297, 159] on div "Country" at bounding box center [314, 166] width 159 height 41
click at [299, 170] on input "text" at bounding box center [314, 174] width 159 height 25
click at [458, 133] on input "text" at bounding box center [490, 123] width 159 height 25
type input "National Foods"
click at [320, 169] on input "text" at bounding box center [314, 174] width 159 height 25
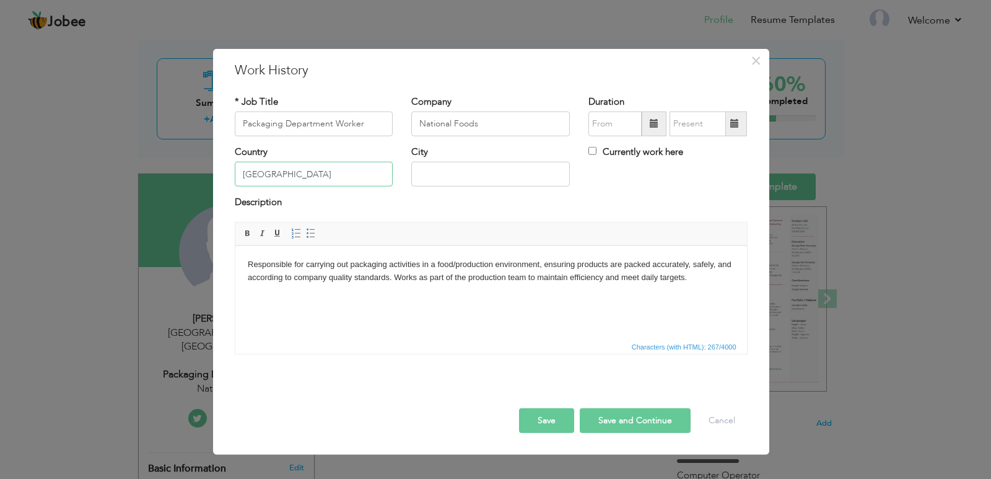
type input "[GEOGRAPHIC_DATA]"
click at [556, 174] on input "text" at bounding box center [490, 174] width 159 height 25
type input "L"
type input "[GEOGRAPHIC_DATA]"
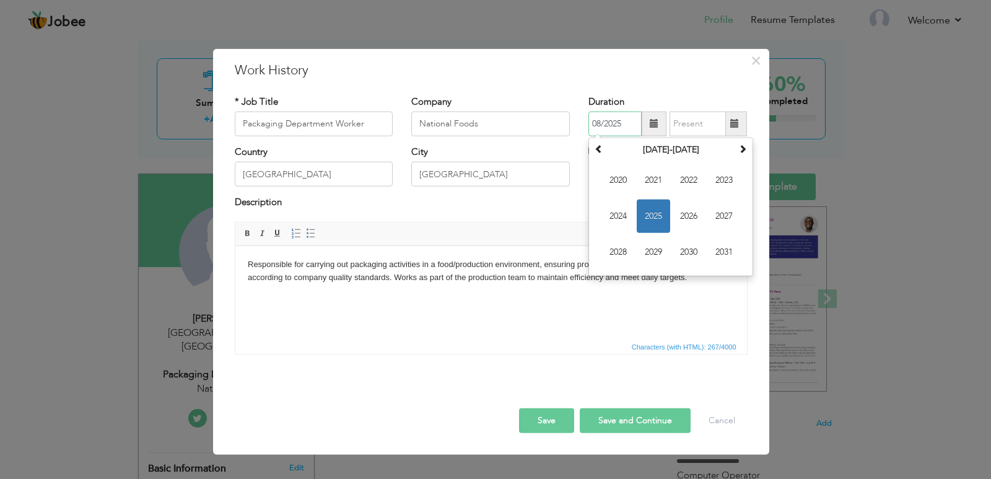
click at [605, 129] on input "08/2025" at bounding box center [614, 123] width 53 height 25
click at [656, 221] on span "2025" at bounding box center [653, 215] width 33 height 33
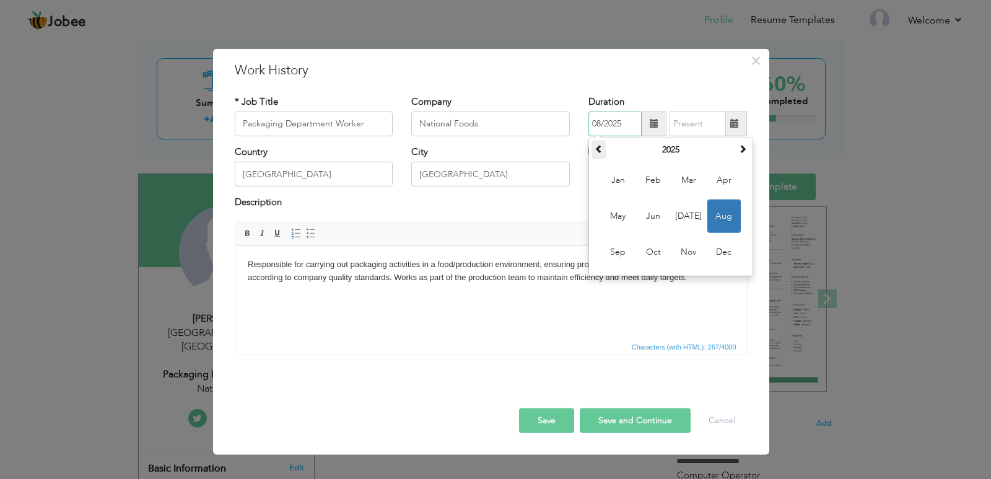
click at [603, 148] on span at bounding box center [599, 148] width 9 height 9
click at [652, 219] on span "Jun" at bounding box center [653, 215] width 33 height 33
type input "06/2024"
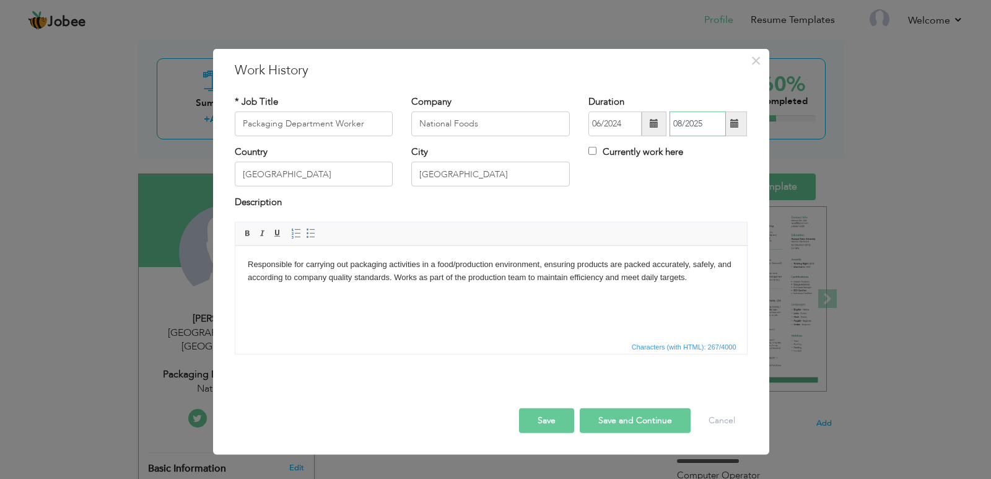
click at [701, 121] on input "08/2025" at bounding box center [698, 123] width 56 height 25
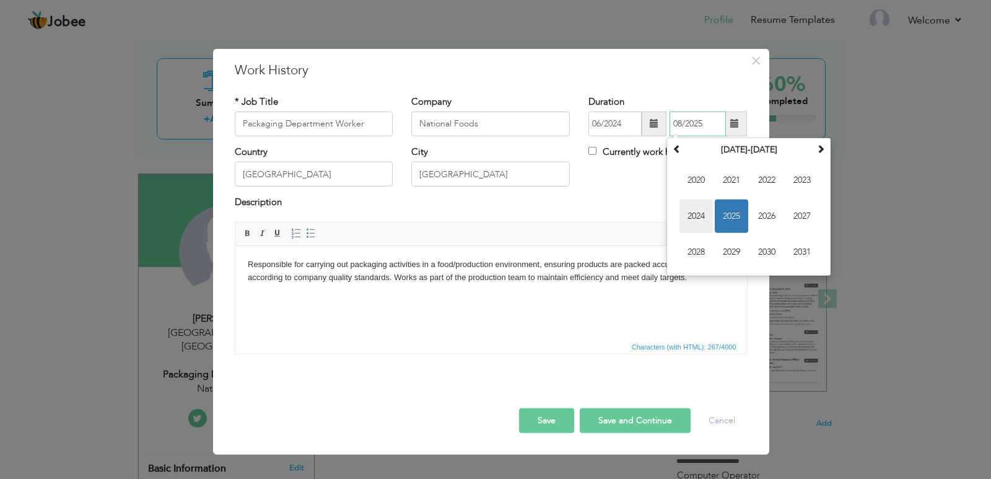
click at [694, 216] on span "2024" at bounding box center [696, 215] width 33 height 33
click at [738, 248] on span "Oct" at bounding box center [731, 251] width 33 height 33
type input "10/2024"
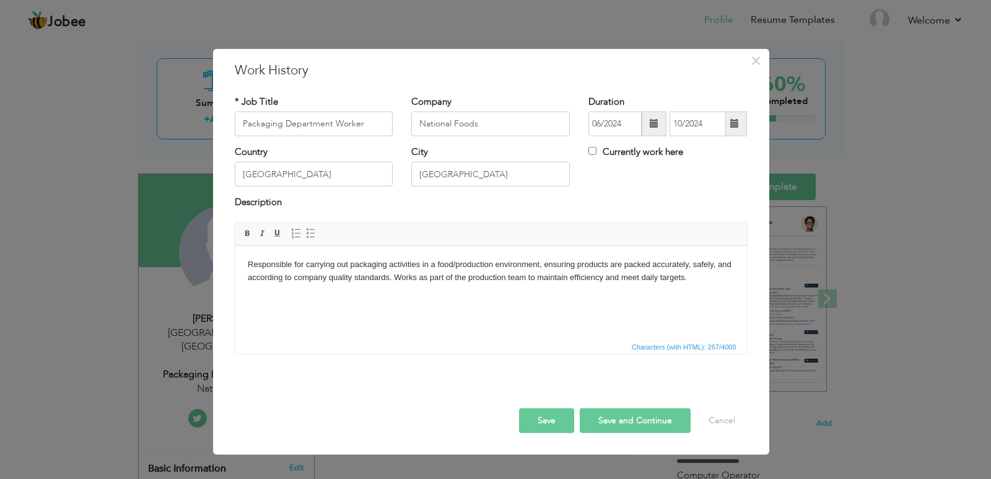
click at [536, 426] on button "Save" at bounding box center [546, 420] width 55 height 25
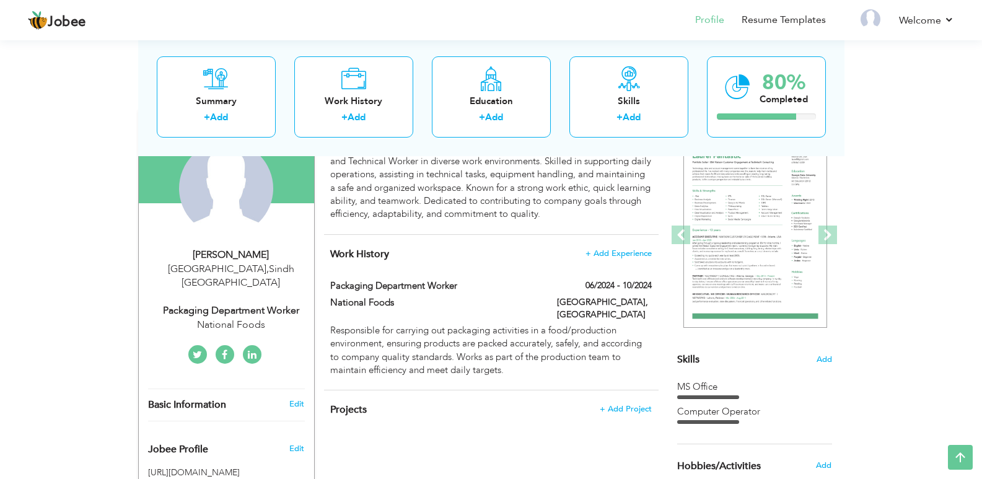
scroll to position [121, 0]
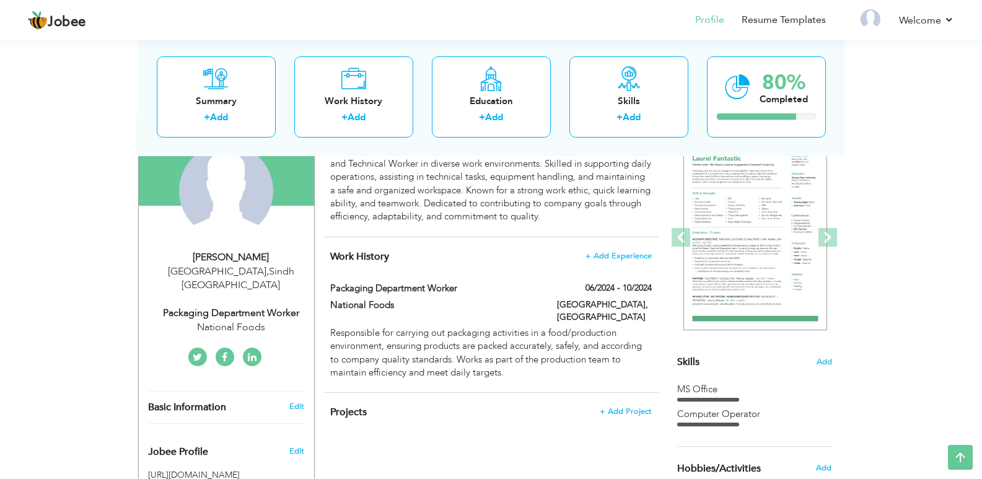
drag, startPoint x: 980, startPoint y: 211, endPoint x: 982, endPoint y: 190, distance: 21.8
click at [982, 190] on html "Jobee Profile Resume Templates Resume Templates Cover Letters About My Resume W…" at bounding box center [491, 118] width 982 height 479
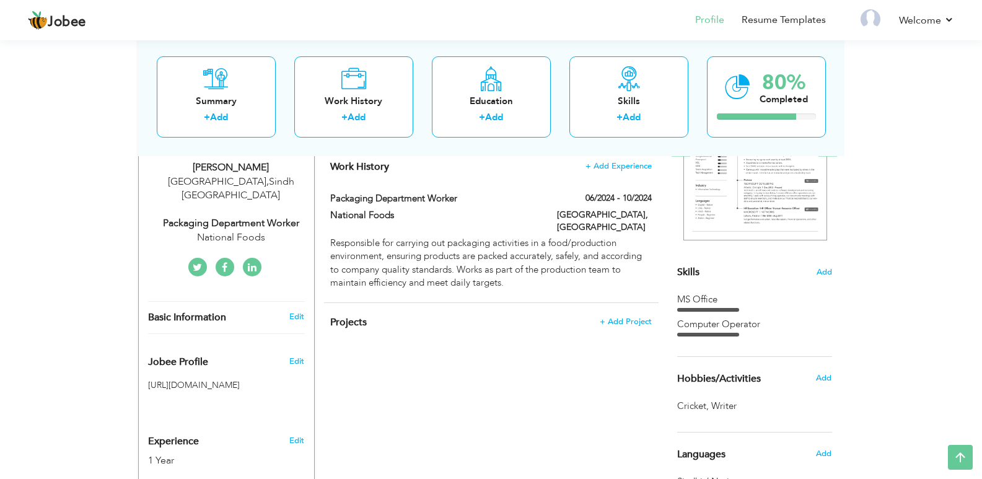
scroll to position [212, 0]
click at [294, 310] on link "Edit" at bounding box center [296, 315] width 15 height 11
type input "[PERSON_NAME]"
type input "Baqi"
type input "03277023162"
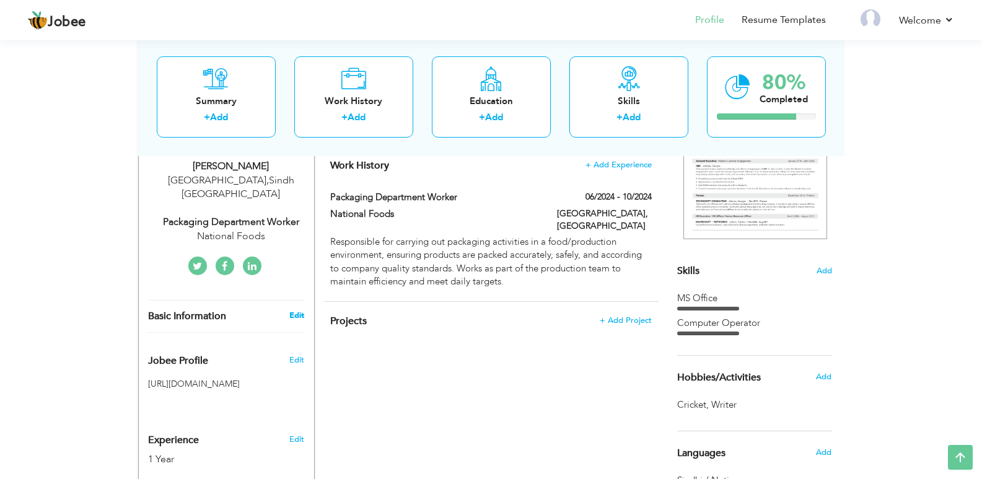
select select "number:166"
type input "Sindh"
type input "[GEOGRAPHIC_DATA]"
select select "number:3"
type input "National Foods"
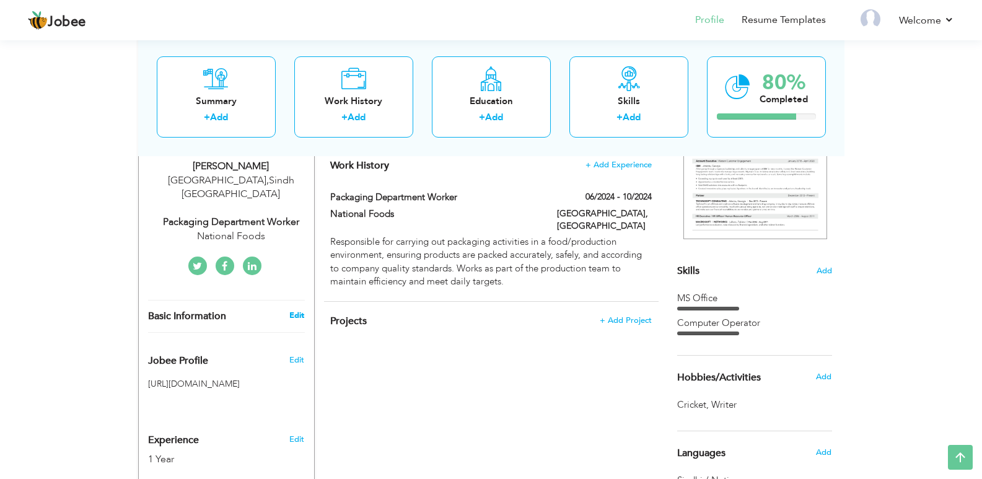
type input "Packaging Department Worker"
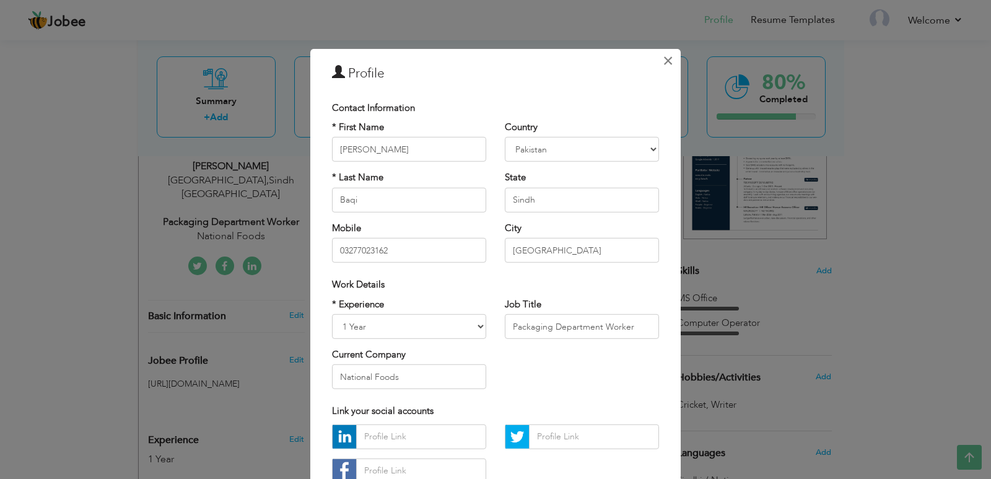
click at [663, 64] on span "×" at bounding box center [668, 60] width 11 height 22
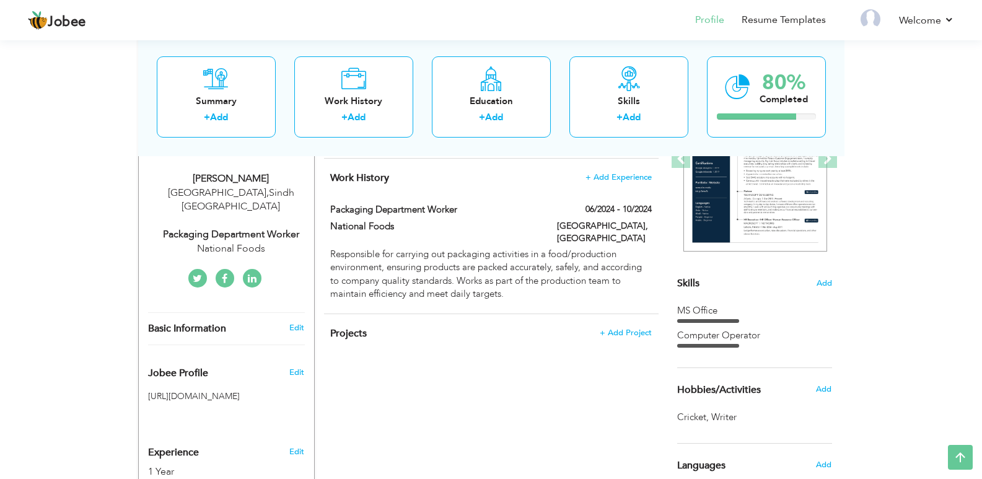
scroll to position [0, 0]
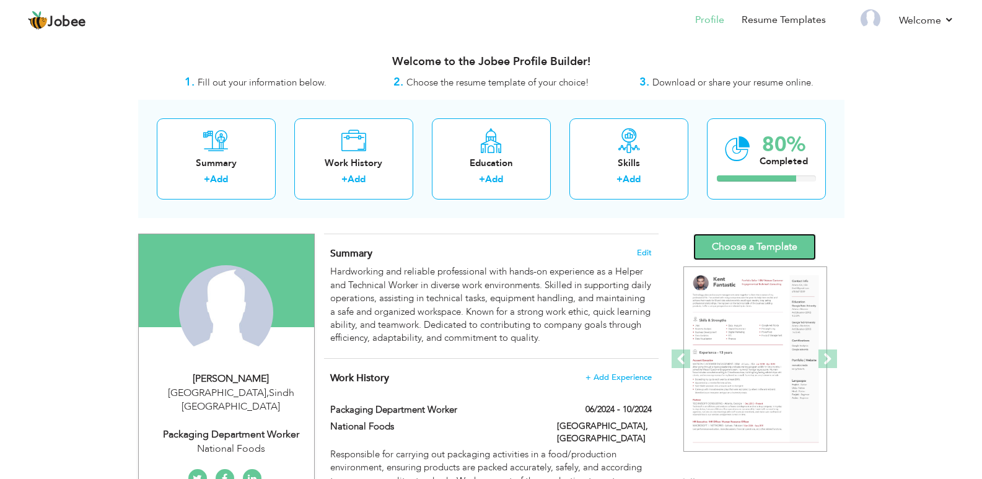
click at [736, 243] on link "Choose a Template" at bounding box center [754, 247] width 123 height 27
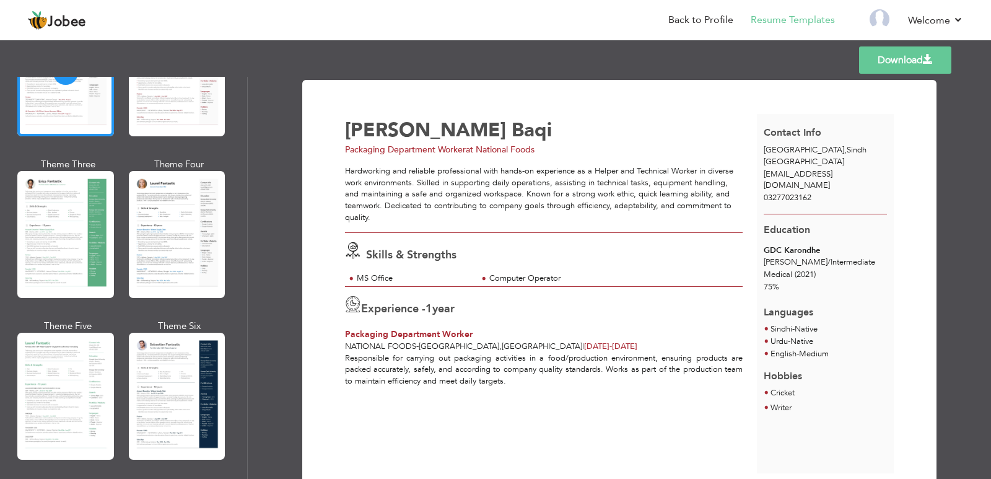
scroll to position [179, 0]
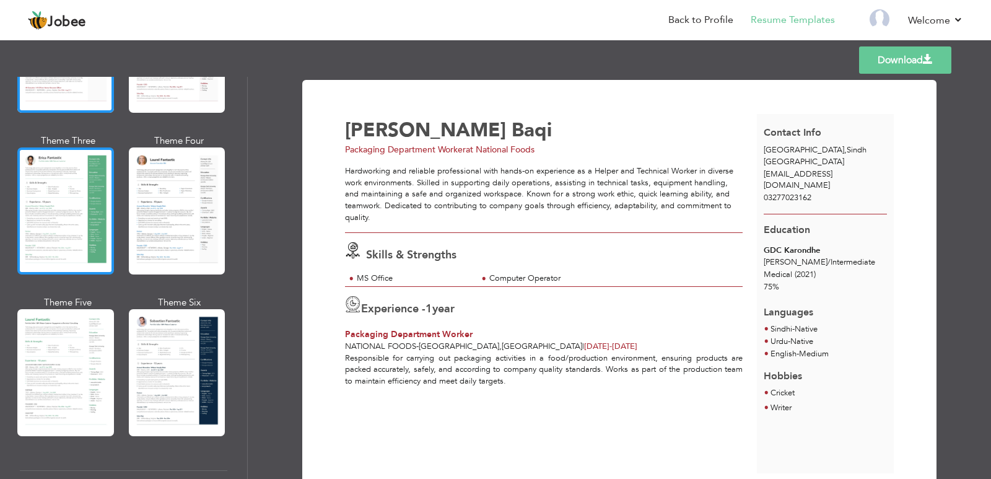
click at [58, 201] on div at bounding box center [65, 210] width 97 height 127
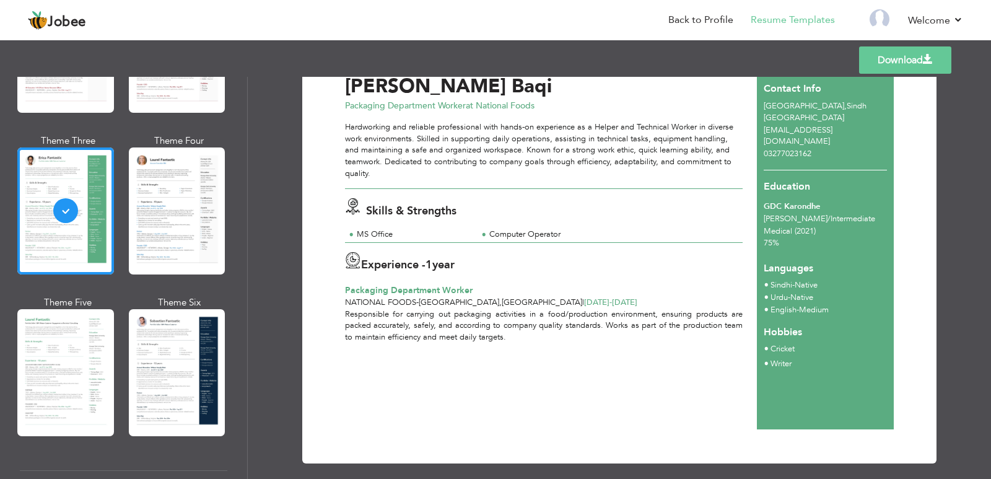
scroll to position [55, 0]
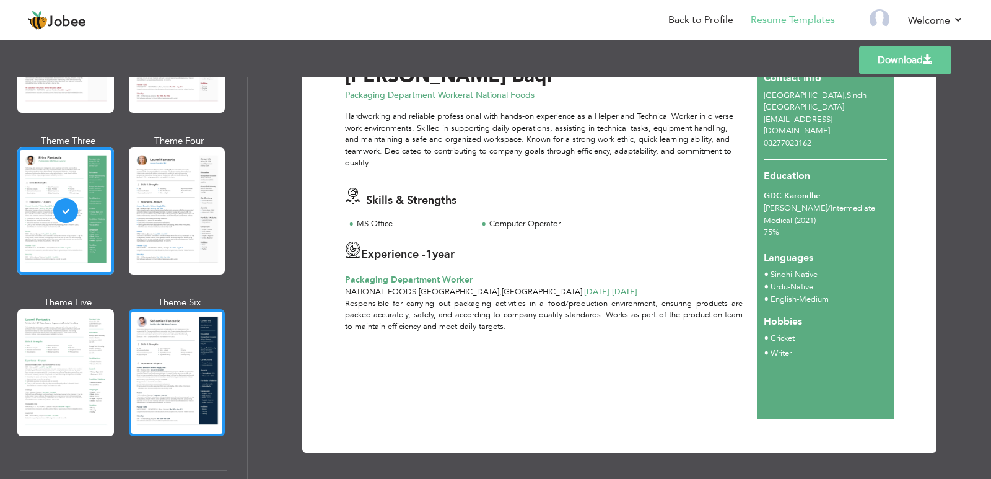
click at [181, 375] on div at bounding box center [177, 372] width 97 height 127
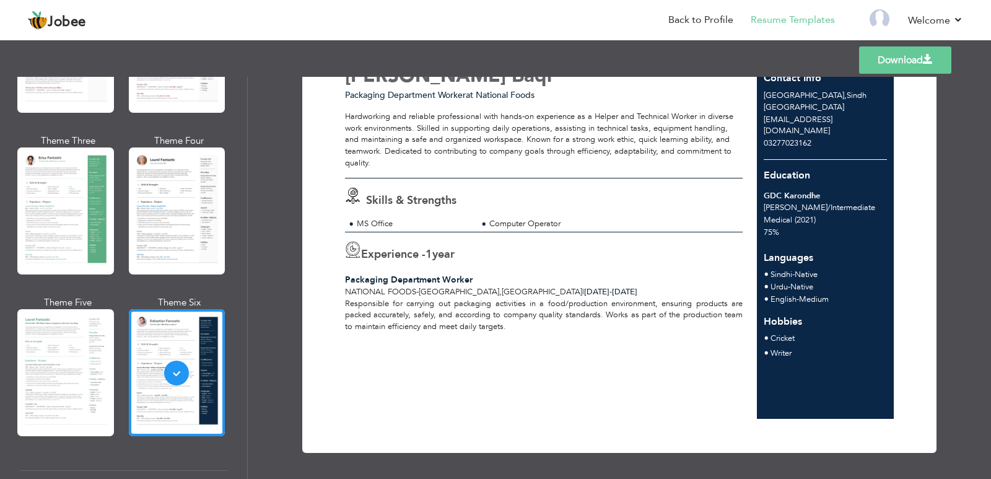
drag, startPoint x: 242, startPoint y: 136, endPoint x: 243, endPoint y: 159, distance: 23.0
click at [243, 159] on div "Professional Themes Theme One Theme Two Theme Three Theme Six" at bounding box center [123, 278] width 247 height 402
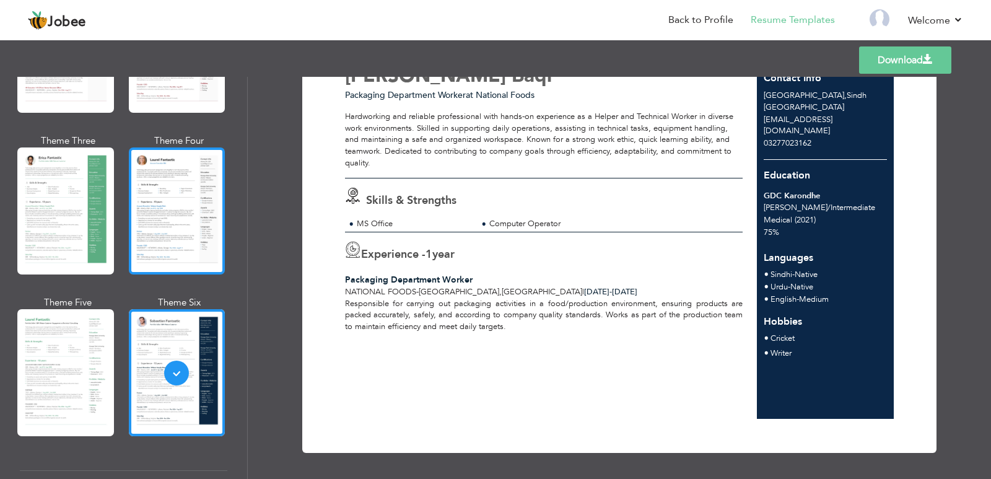
click at [212, 195] on div at bounding box center [177, 210] width 97 height 127
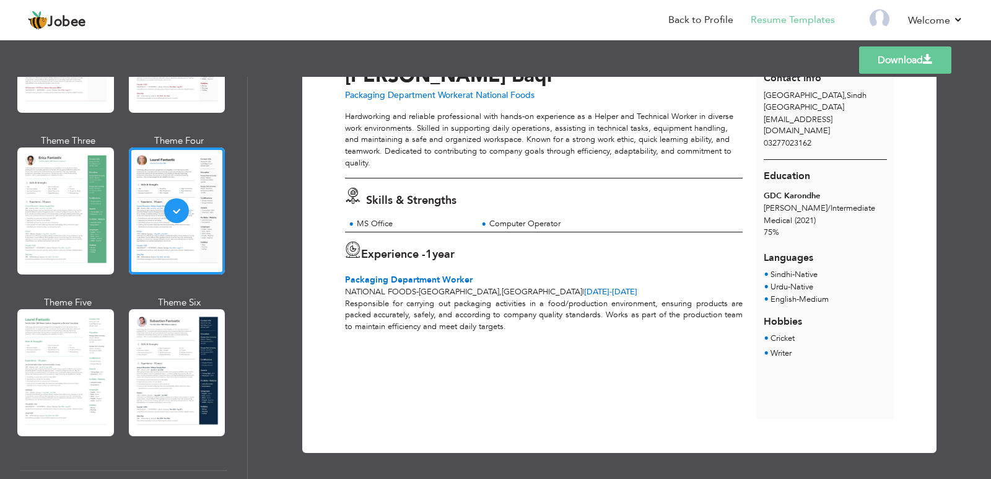
click at [899, 63] on link "Download" at bounding box center [905, 59] width 92 height 27
